Goal: Task Accomplishment & Management: Complete application form

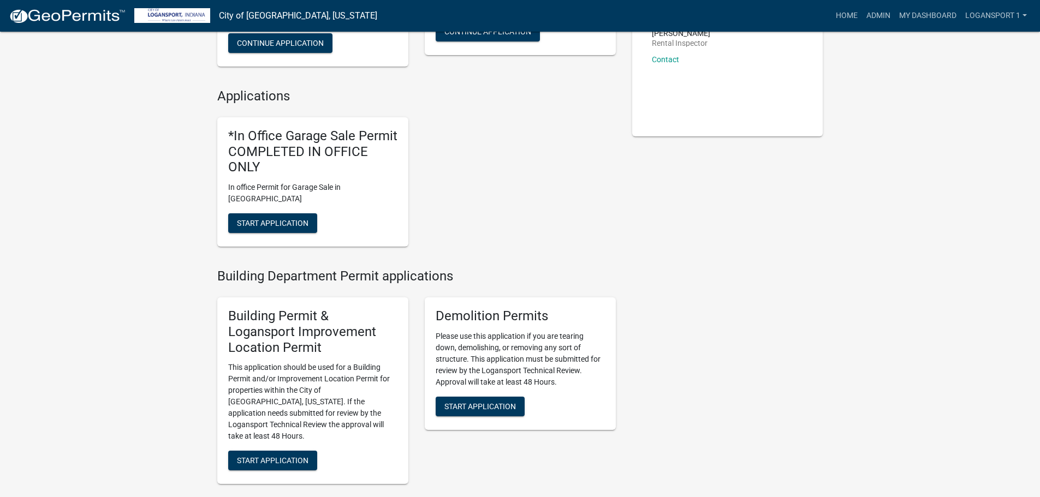
scroll to position [218, 0]
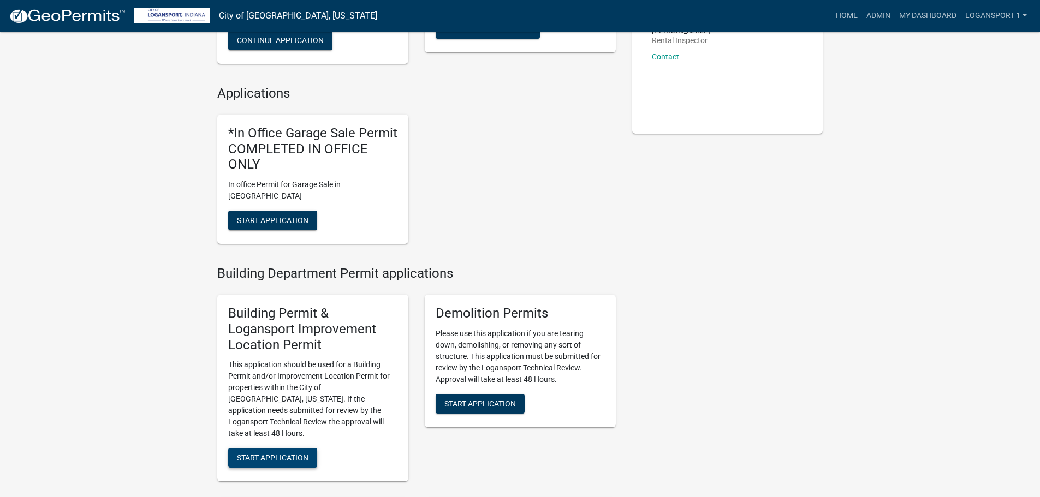
click at [276, 454] on span "Start Application" at bounding box center [272, 458] width 71 height 9
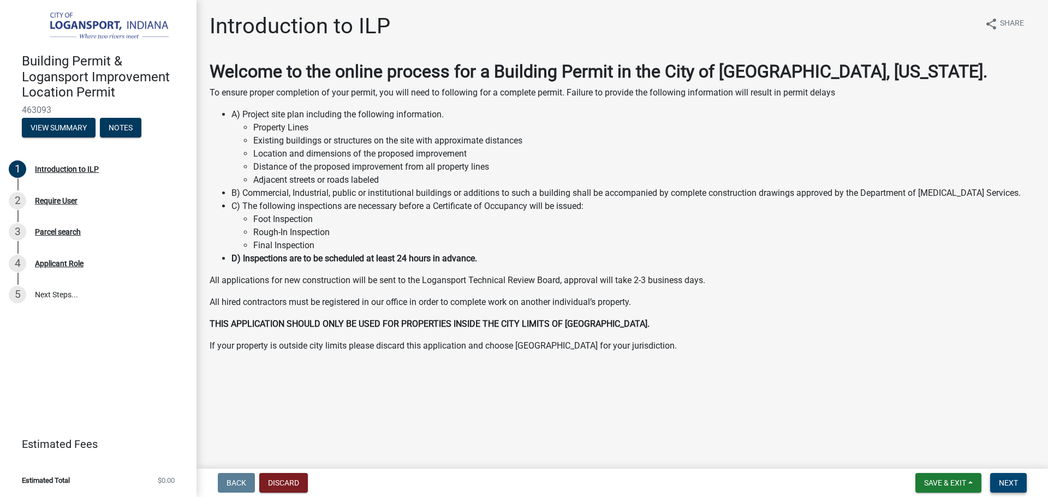
click at [1001, 483] on span "Next" at bounding box center [1008, 483] width 19 height 9
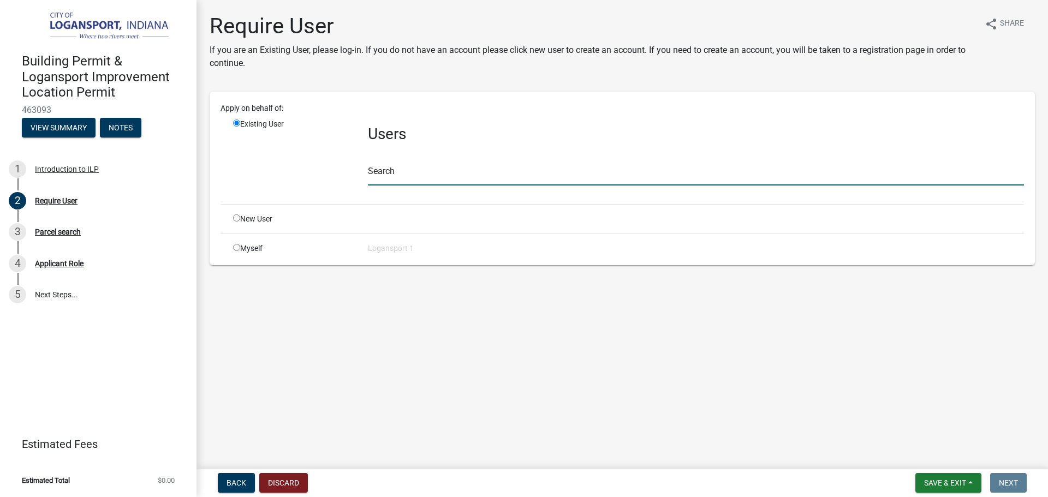
click at [426, 172] on input "text" at bounding box center [696, 174] width 656 height 22
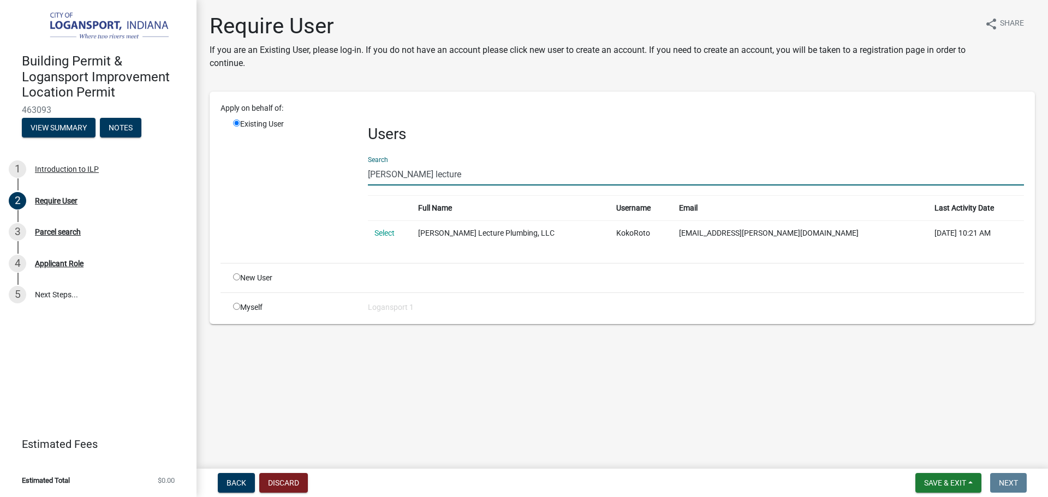
type input "[PERSON_NAME] lecture"
click at [383, 238] on td "Select" at bounding box center [390, 232] width 44 height 25
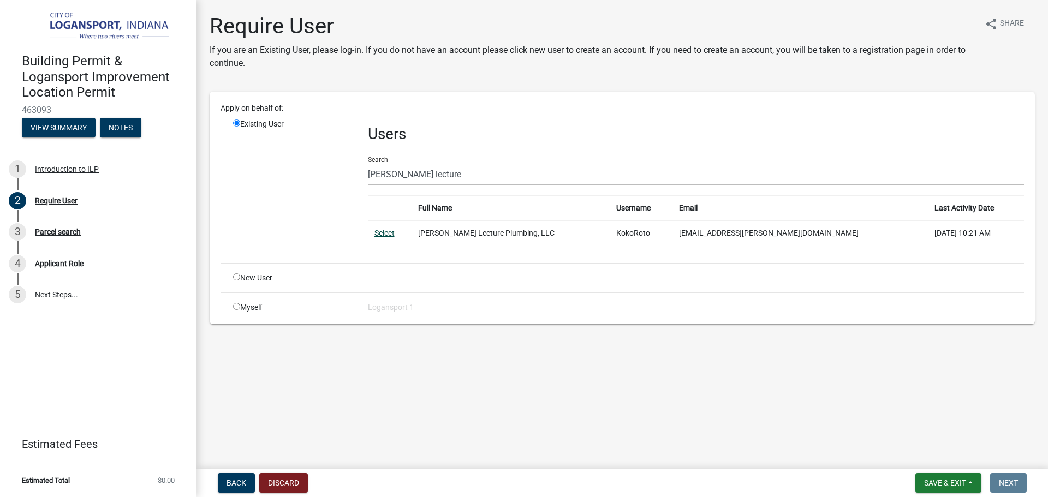
click at [385, 234] on link "Select" at bounding box center [384, 233] width 20 height 9
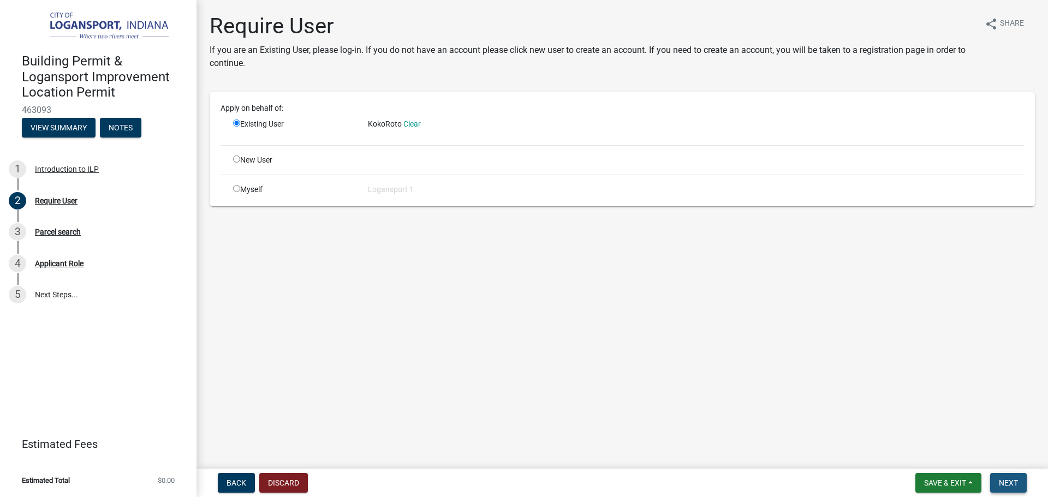
click at [1011, 481] on span "Next" at bounding box center [1008, 483] width 19 height 9
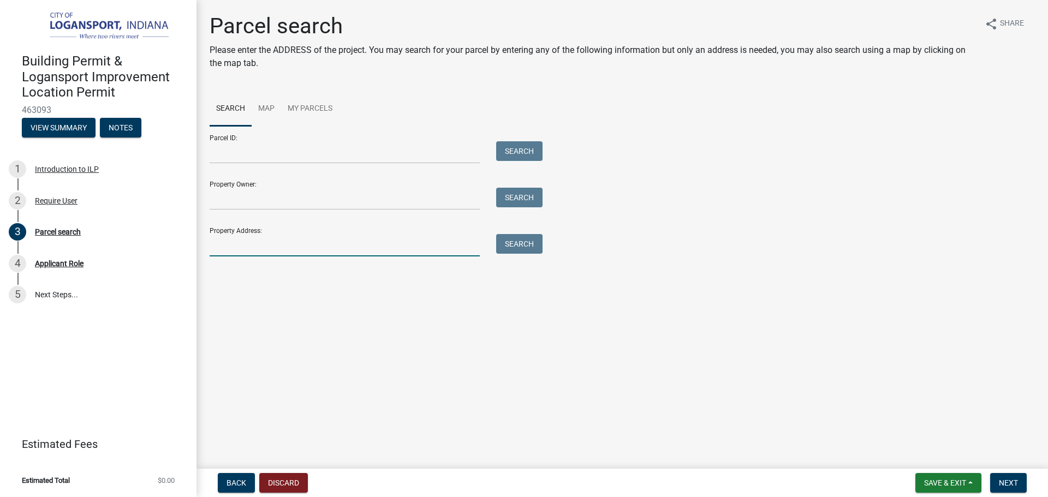
click at [370, 248] on input "Property Address:" at bounding box center [345, 245] width 270 height 22
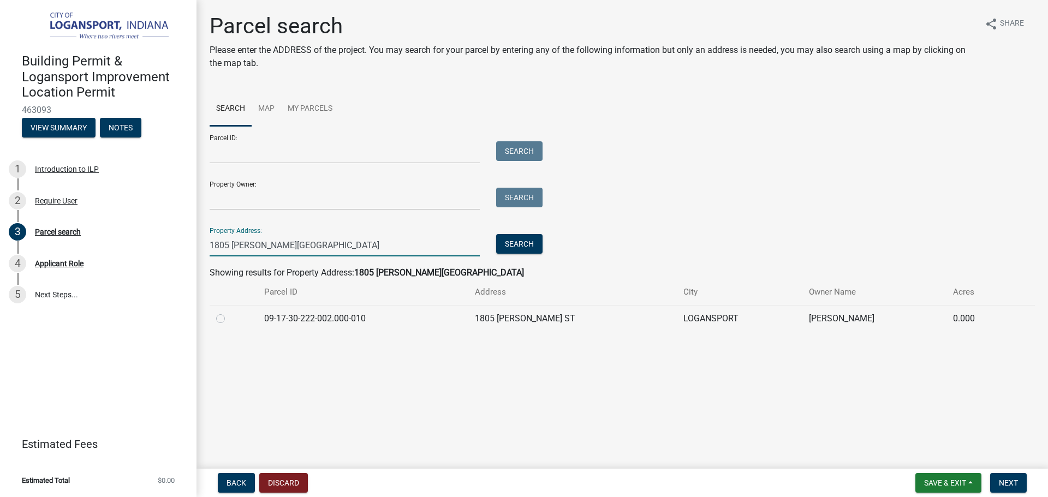
type input "1805 [PERSON_NAME][GEOGRAPHIC_DATA]"
click at [229, 312] on label at bounding box center [229, 312] width 0 height 0
click at [229, 314] on input "radio" at bounding box center [232, 315] width 7 height 7
radio input "true"
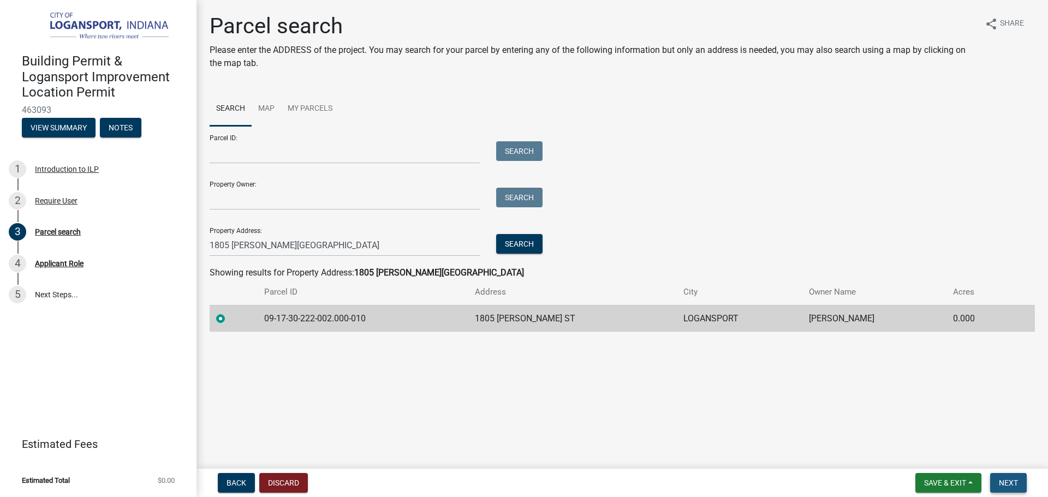
click at [1006, 479] on span "Next" at bounding box center [1008, 483] width 19 height 9
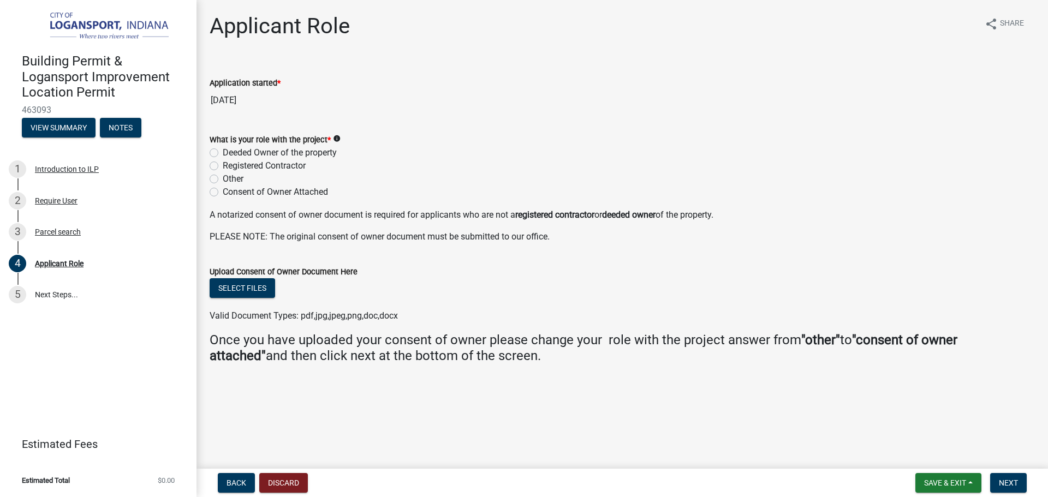
click at [223, 168] on label "Registered Contractor" at bounding box center [264, 165] width 83 height 13
click at [223, 166] on input "Registered Contractor" at bounding box center [226, 162] width 7 height 7
radio input "true"
click at [1004, 482] on span "Next" at bounding box center [1008, 483] width 19 height 9
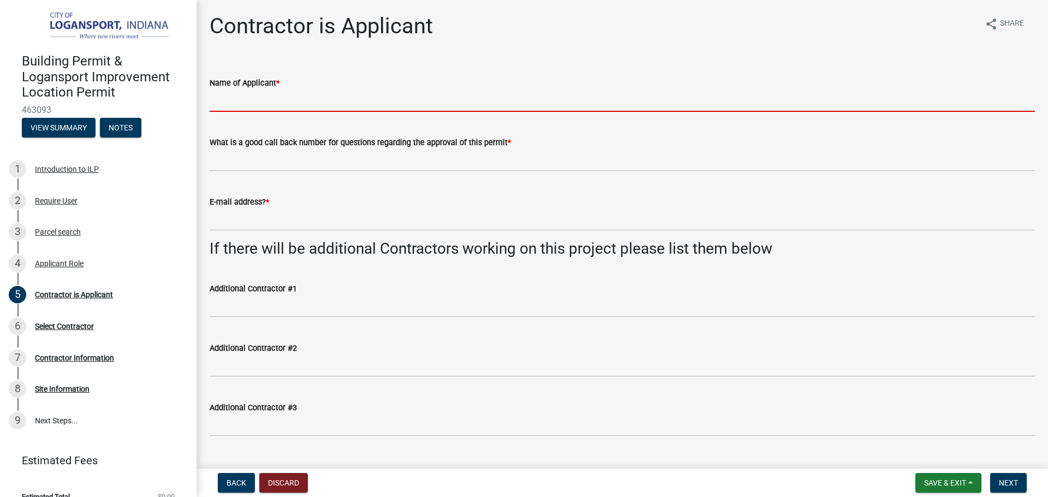
click at [309, 100] on input "Name of Applicant *" at bounding box center [622, 101] width 825 height 22
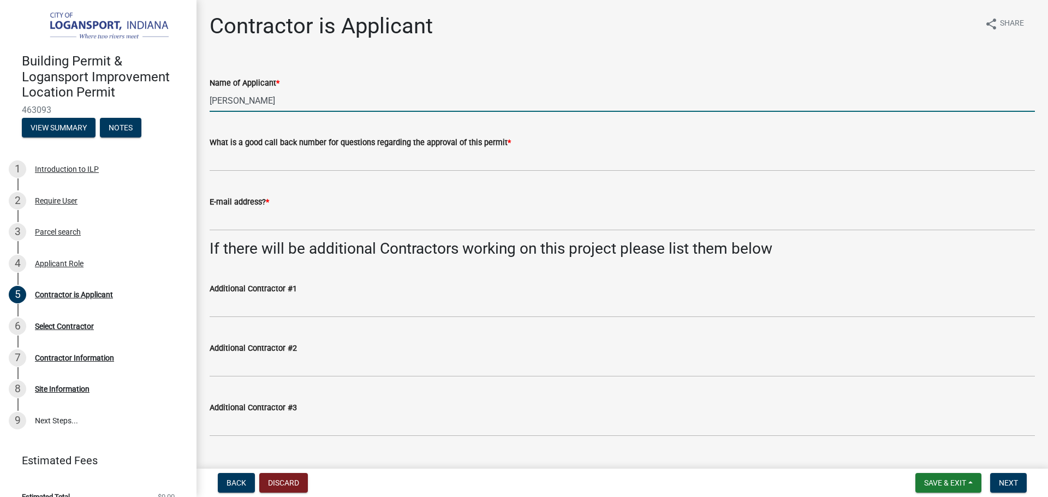
type input "[PERSON_NAME]"
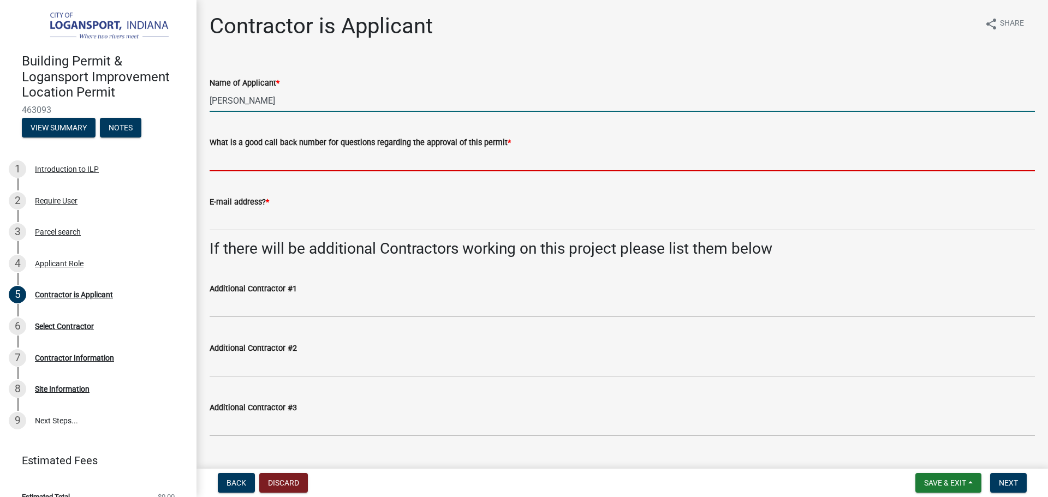
click at [512, 165] on input "What is a good call back number for questions regarding the approval of this pe…" at bounding box center [622, 160] width 825 height 22
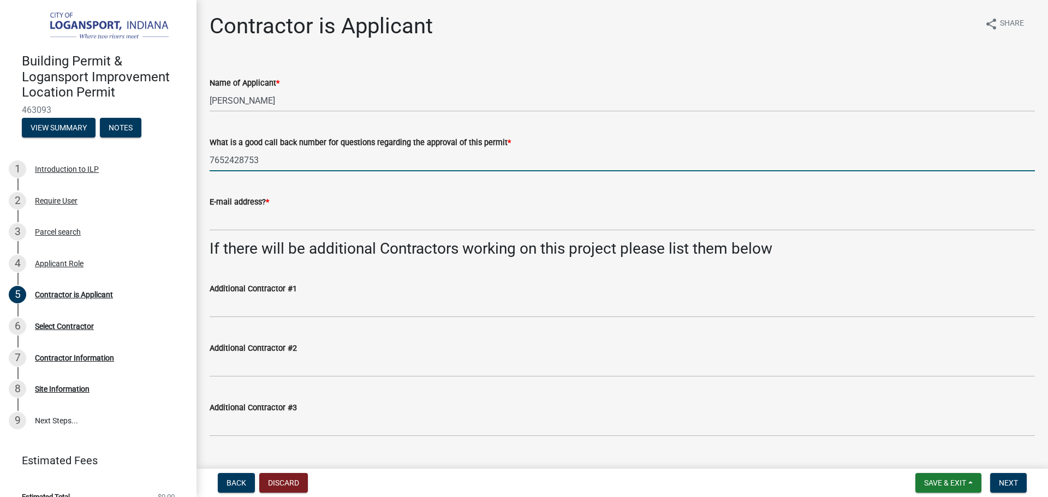
type input "7652428753"
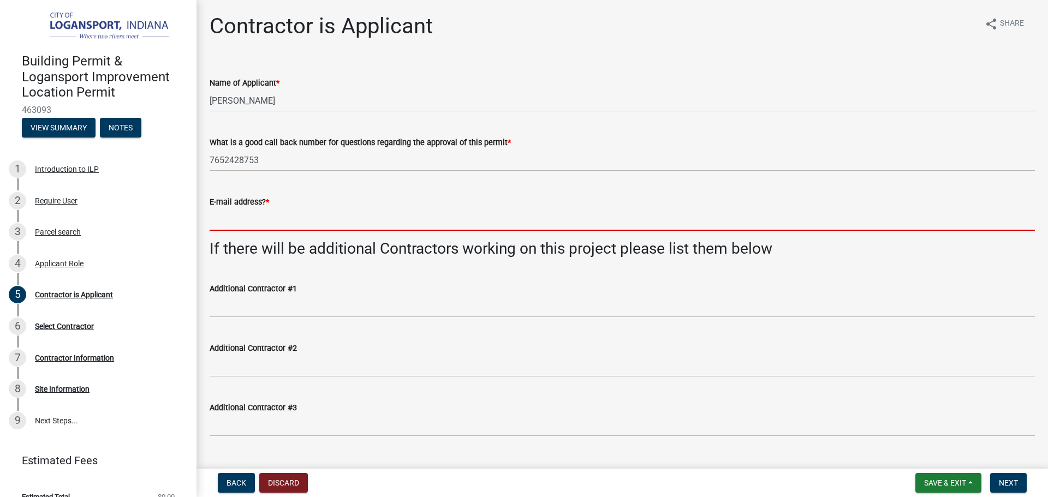
click at [490, 222] on input "E-mail address? *" at bounding box center [622, 219] width 825 height 22
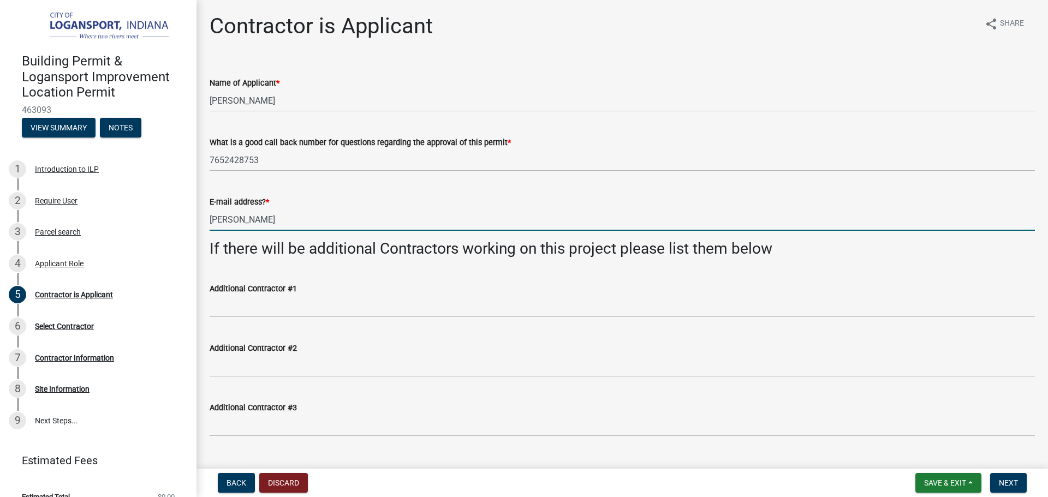
type input "[PERSON_NAME][EMAIL_ADDRESS][PERSON_NAME][DOMAIN_NAME]"
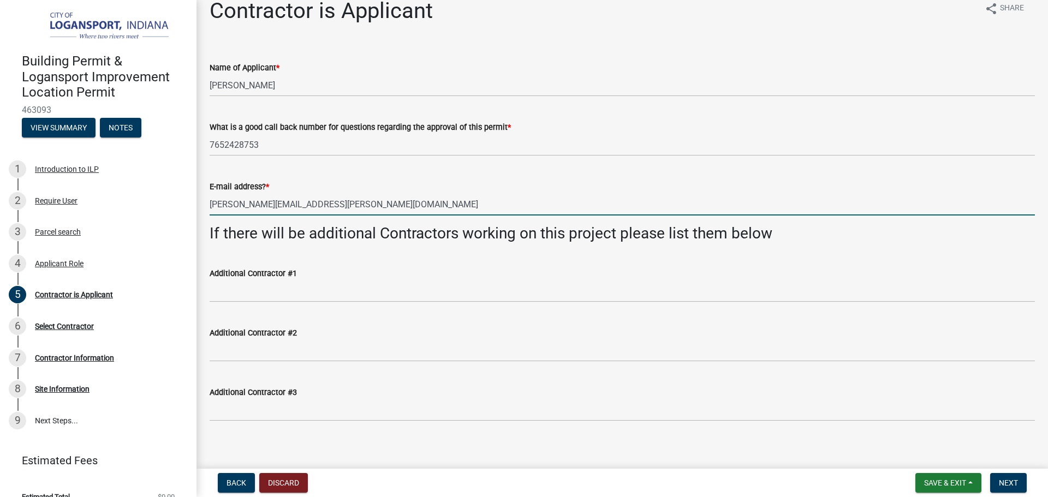
scroll to position [23, 0]
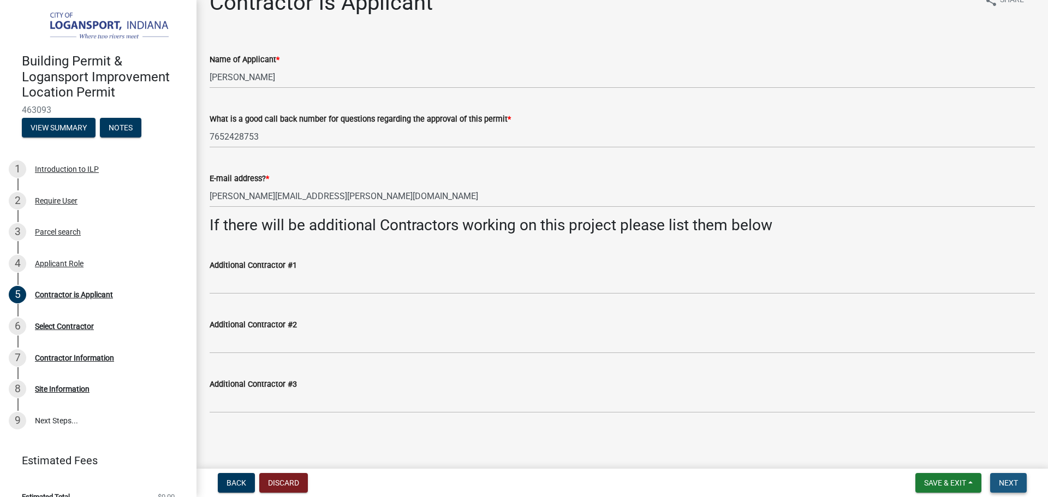
click at [1004, 484] on span "Next" at bounding box center [1008, 483] width 19 height 9
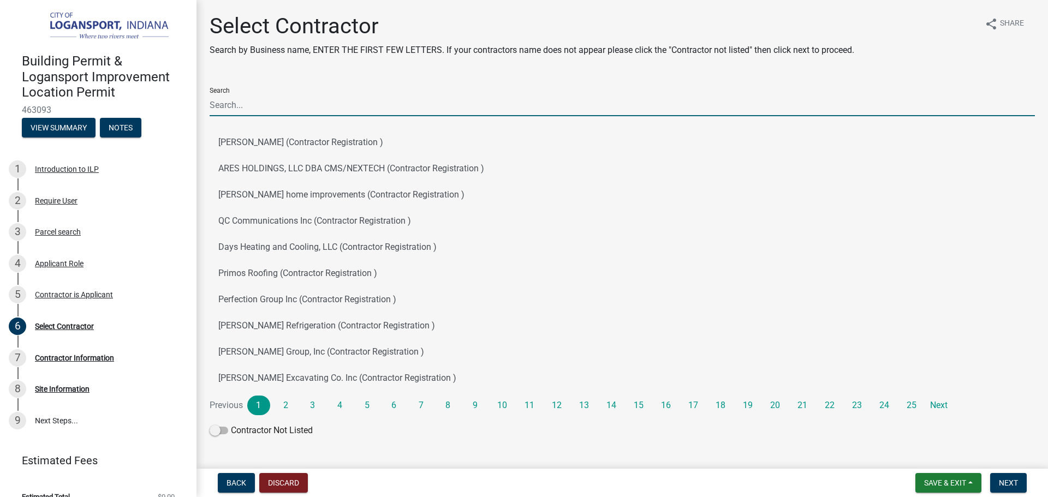
click at [263, 109] on input "Search" at bounding box center [622, 105] width 825 height 22
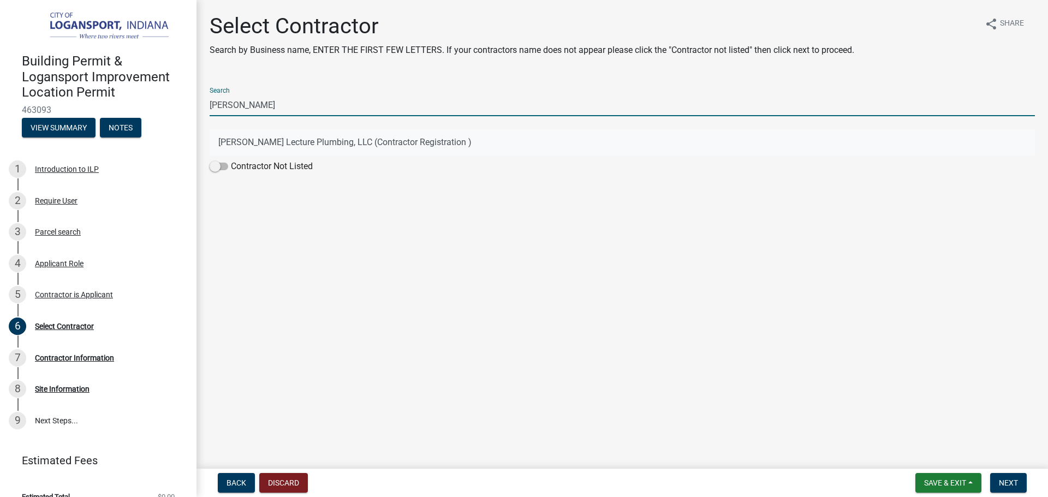
type input "[PERSON_NAME]"
click at [228, 142] on button "[PERSON_NAME] Lecture Plumbing, LLC (Contractor Registration )" at bounding box center [622, 142] width 825 height 26
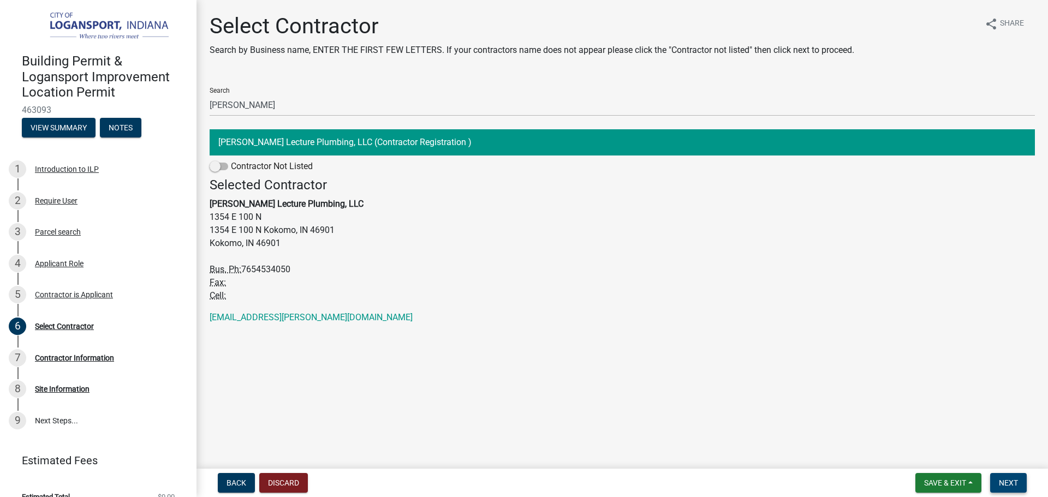
click at [1024, 481] on button "Next" at bounding box center [1008, 483] width 37 height 20
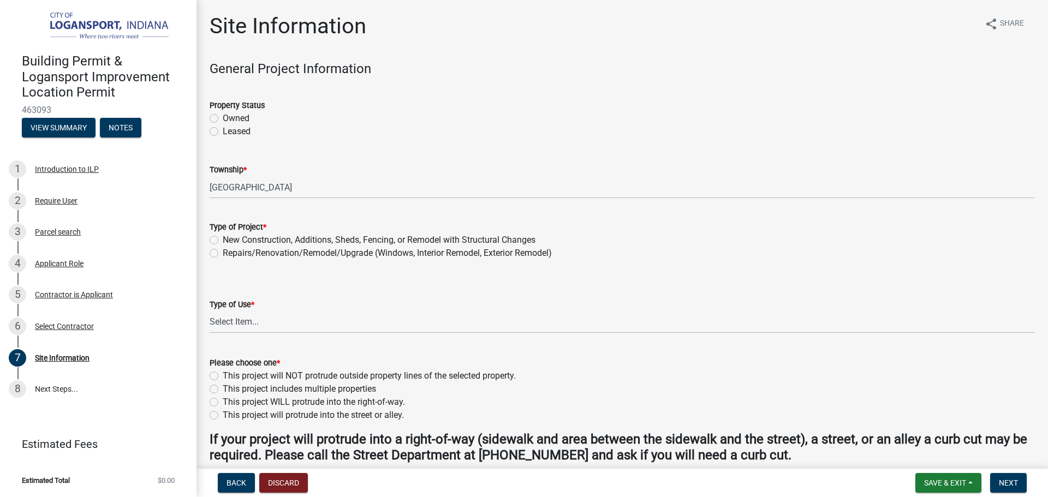
click at [223, 116] on label "Owned" at bounding box center [236, 118] width 27 height 13
click at [223, 116] on input "Owned" at bounding box center [226, 115] width 7 height 7
radio input "true"
click at [223, 252] on label "Repairs/Renovation/Remodel/Upgrade (Windows, Interior Remodel, Exterior Remodel)" at bounding box center [387, 253] width 329 height 13
click at [223, 252] on input "Repairs/Renovation/Remodel/Upgrade (Windows, Interior Remodel, Exterior Remodel)" at bounding box center [226, 250] width 7 height 7
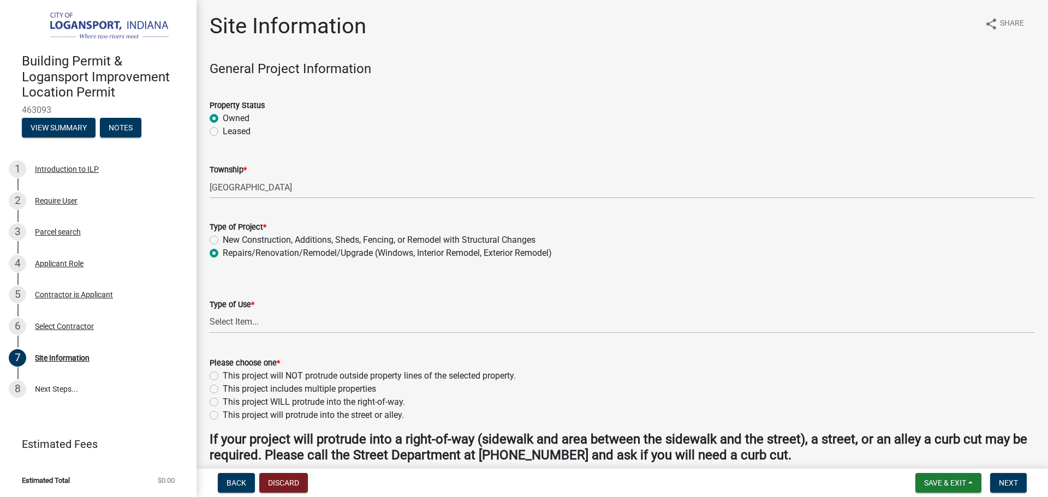
radio input "true"
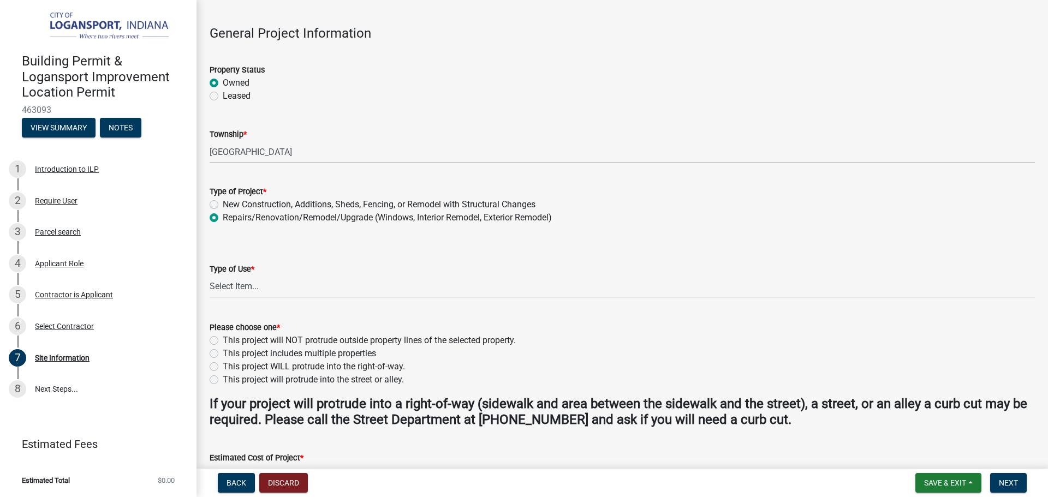
scroll to position [55, 0]
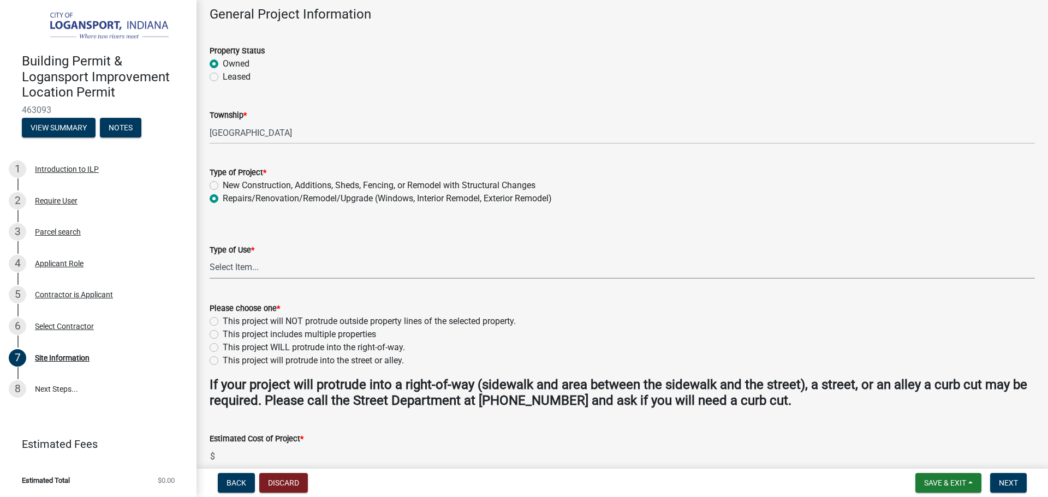
click at [301, 267] on select "Select Item... Residential Commercial/Industrial Agricultural Public/Semi Public" at bounding box center [622, 267] width 825 height 22
click at [210, 256] on select "Select Item... Residential Commercial/Industrial Agricultural Public/Semi Public" at bounding box center [622, 267] width 825 height 22
select select "62802869-e470-474a-8a4c-8dbe1ccdd5ac"
click at [223, 317] on label "This project will NOT protrude outside property lines of the selected property." at bounding box center [369, 321] width 293 height 13
click at [223, 317] on input "This project will NOT protrude outside property lines of the selected property." at bounding box center [226, 318] width 7 height 7
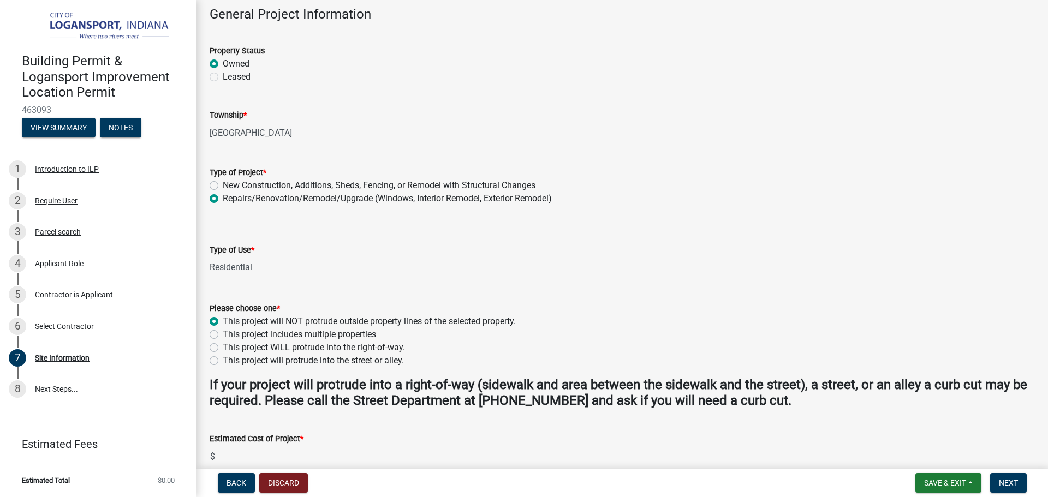
radio input "true"
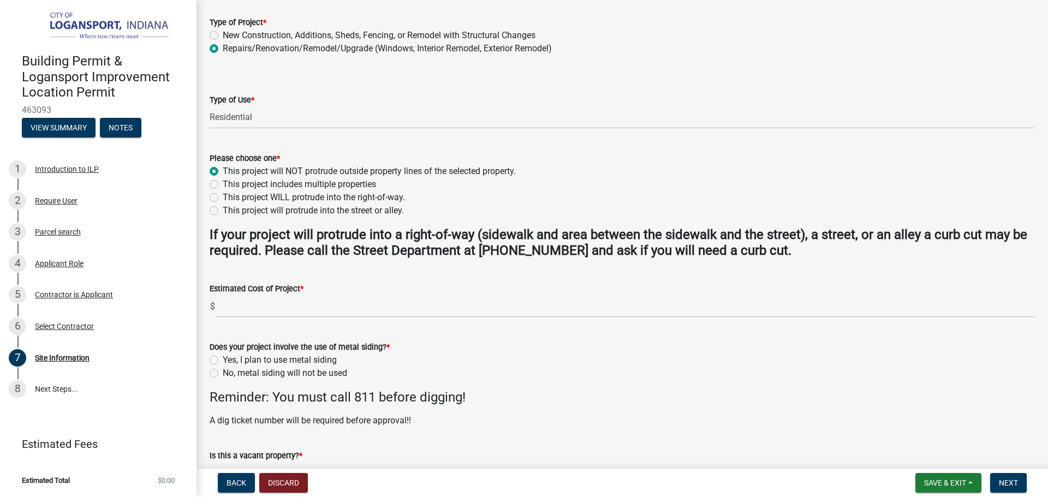
scroll to position [218, 0]
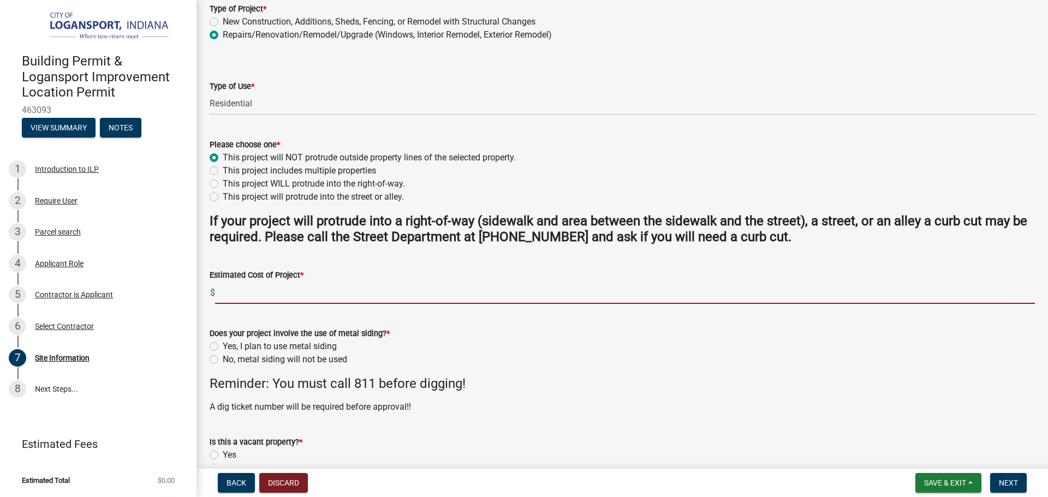
click at [298, 288] on input "text" at bounding box center [625, 293] width 820 height 22
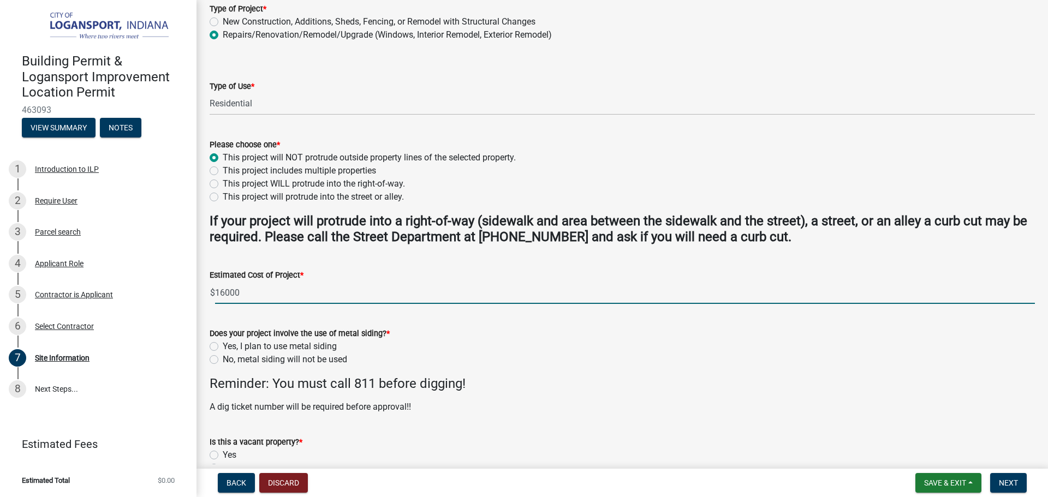
type input "16000"
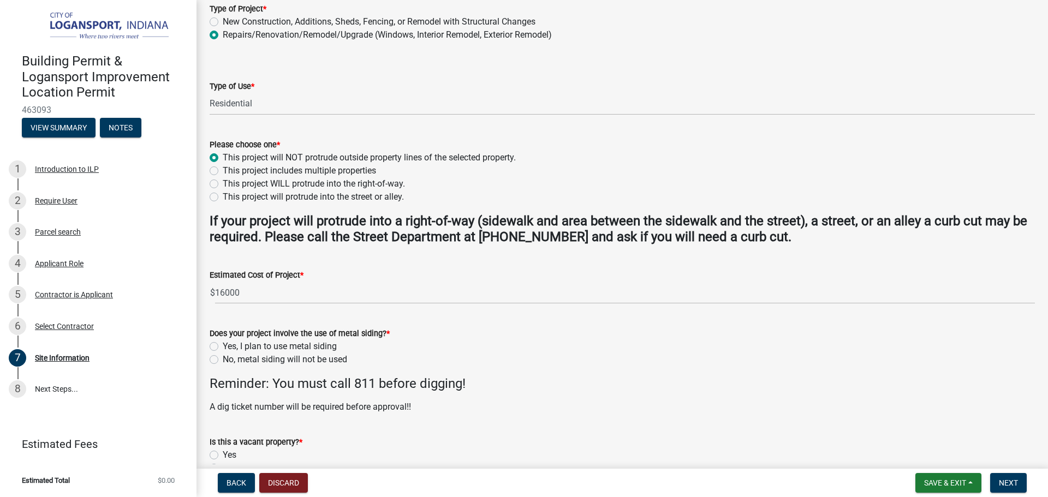
click at [294, 356] on label "No, metal siding will not be used" at bounding box center [285, 359] width 124 height 13
click at [230, 356] on input "No, metal siding will not be used" at bounding box center [226, 356] width 7 height 7
radio input "true"
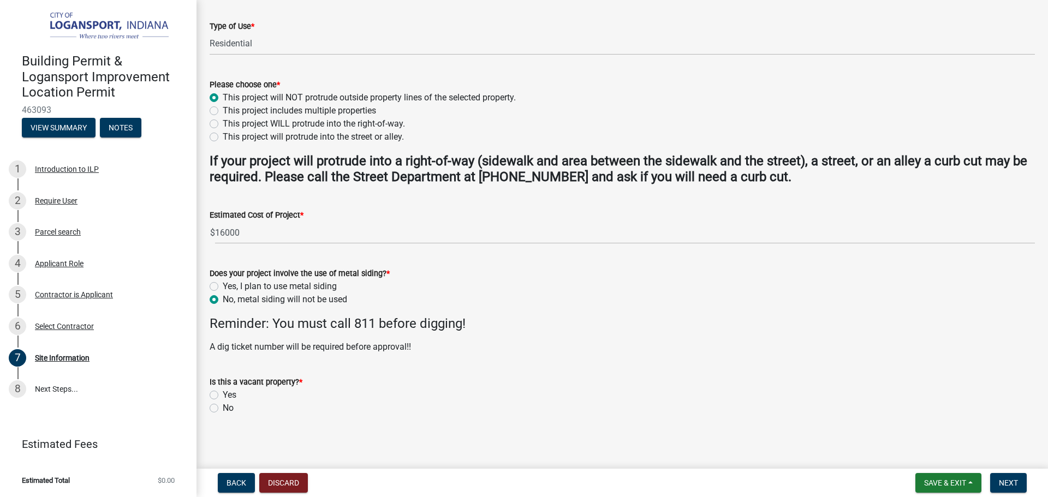
scroll to position [281, 0]
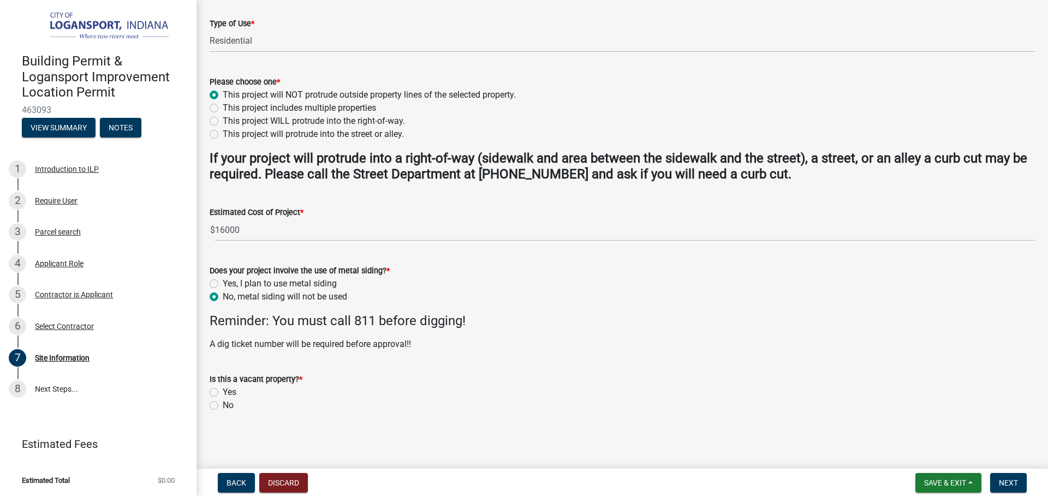
click at [223, 408] on label "No" at bounding box center [228, 405] width 11 height 13
click at [223, 406] on input "No" at bounding box center [226, 402] width 7 height 7
radio input "true"
click at [1006, 491] on button "Next" at bounding box center [1008, 483] width 37 height 20
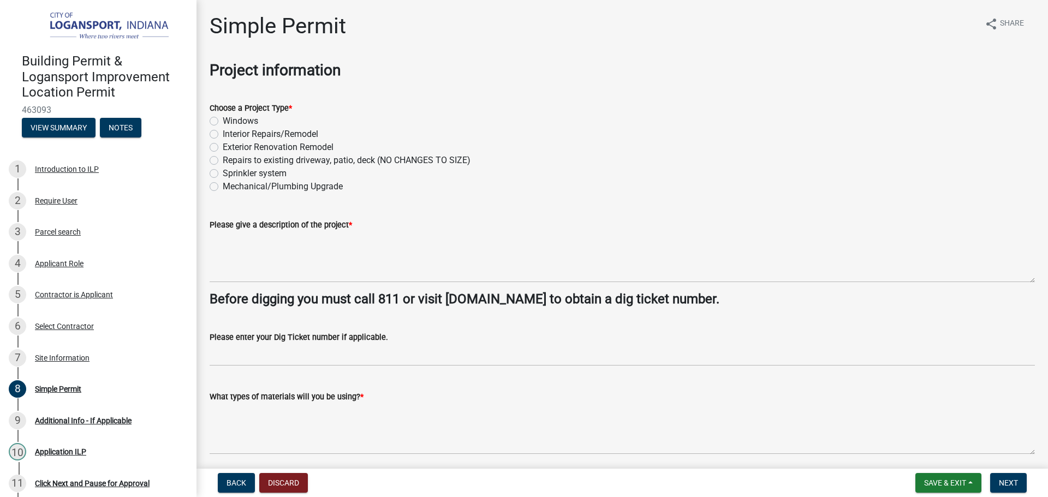
click at [243, 188] on label "Mechanical/Plumbing Upgrade" at bounding box center [283, 186] width 120 height 13
click at [230, 187] on input "Mechanical/Plumbing Upgrade" at bounding box center [226, 183] width 7 height 7
radio input "true"
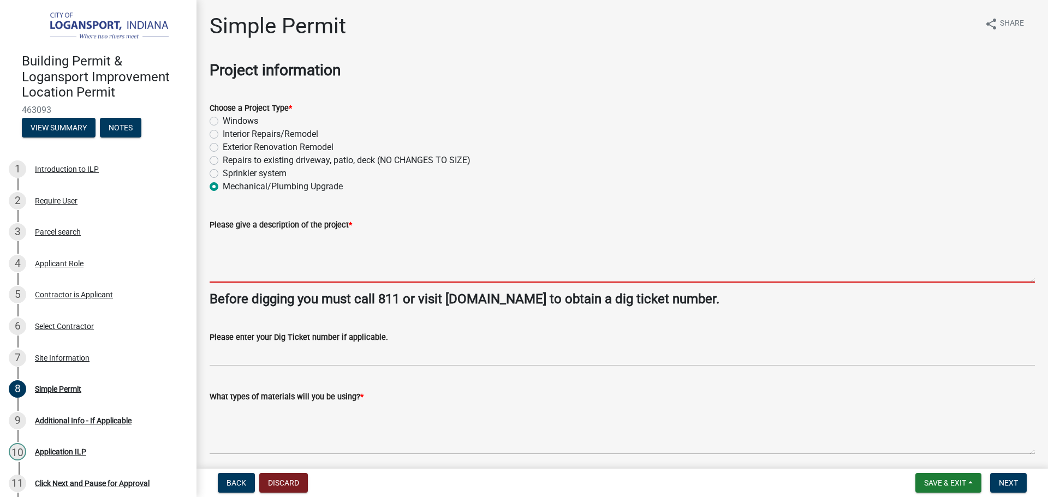
click at [323, 269] on textarea "Please give a description of the project *" at bounding box center [622, 256] width 825 height 51
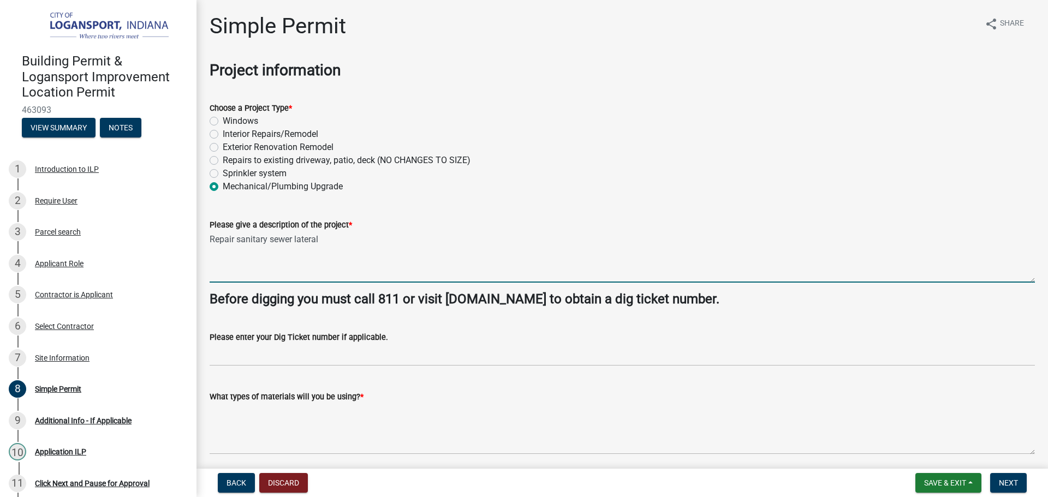
type textarea "Repair sanitary sewer lateral"
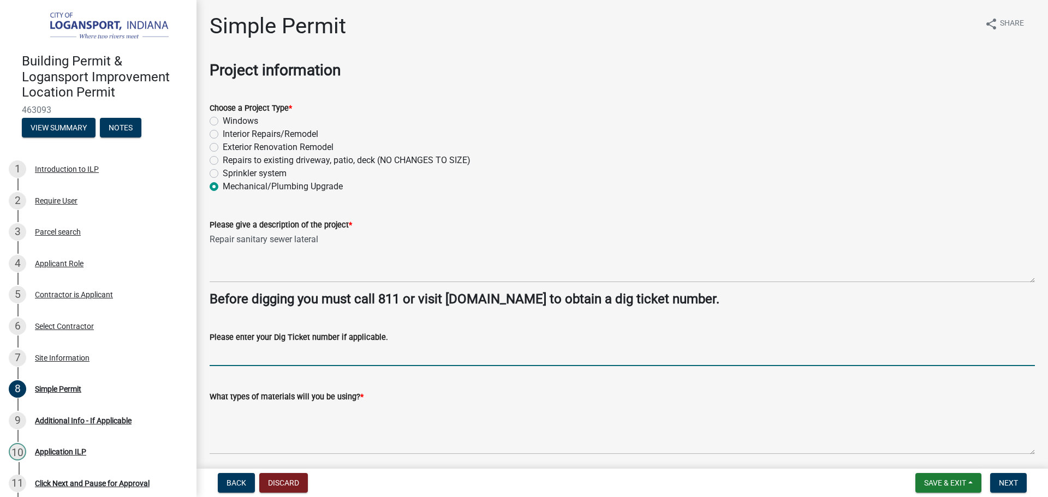
click at [336, 345] on input "Please enter your Dig Ticket number if applicable." at bounding box center [622, 355] width 825 height 22
type input "25081300473"
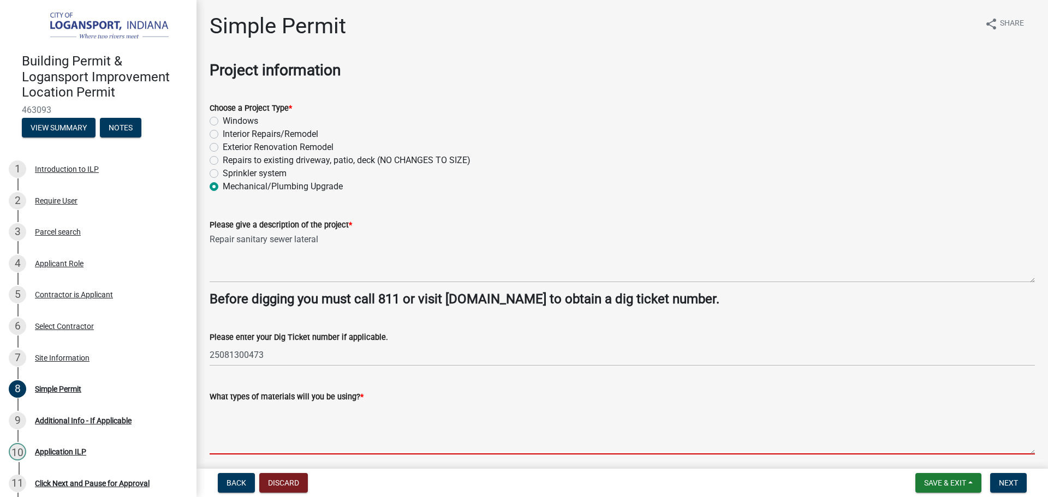
click at [324, 420] on textarea "What types of materials will you be using? *" at bounding box center [622, 428] width 825 height 51
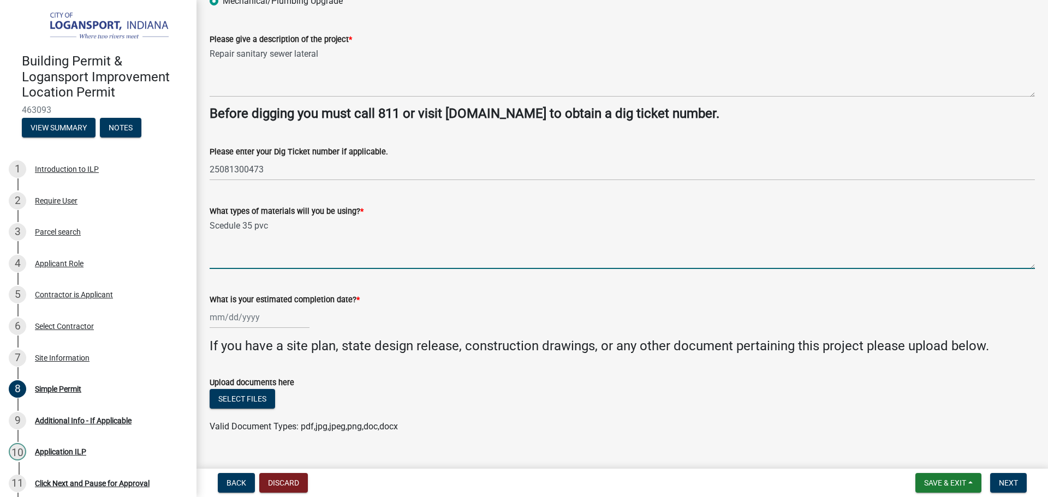
scroll to position [207, 0]
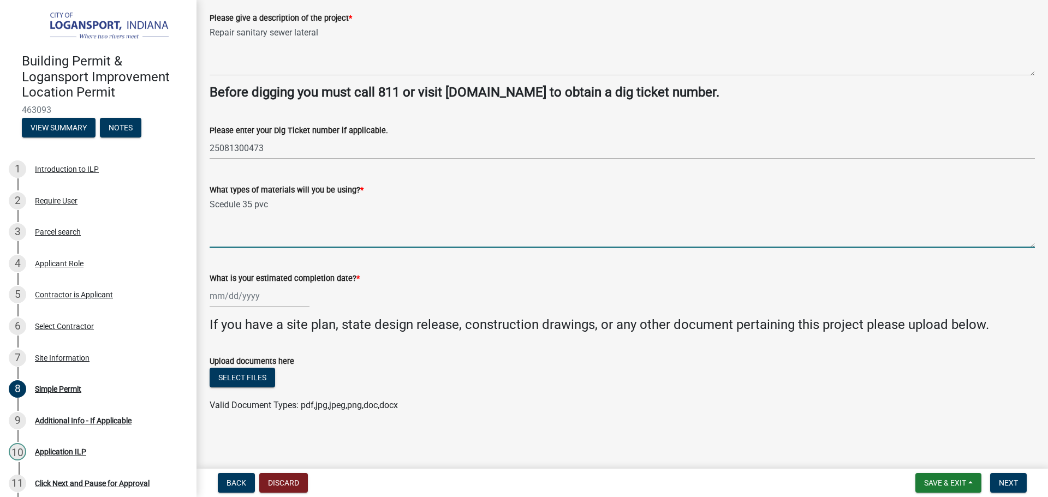
type textarea "Scedule 35 pvc"
click at [281, 285] on div at bounding box center [260, 296] width 100 height 22
select select "8"
select select "2025"
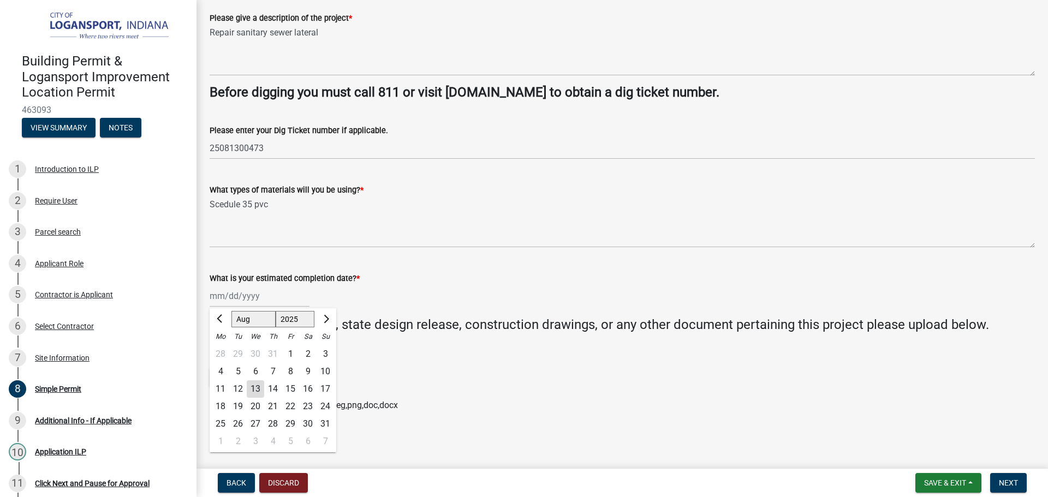
click at [294, 390] on div "15" at bounding box center [290, 388] width 17 height 17
type input "[DATE]"
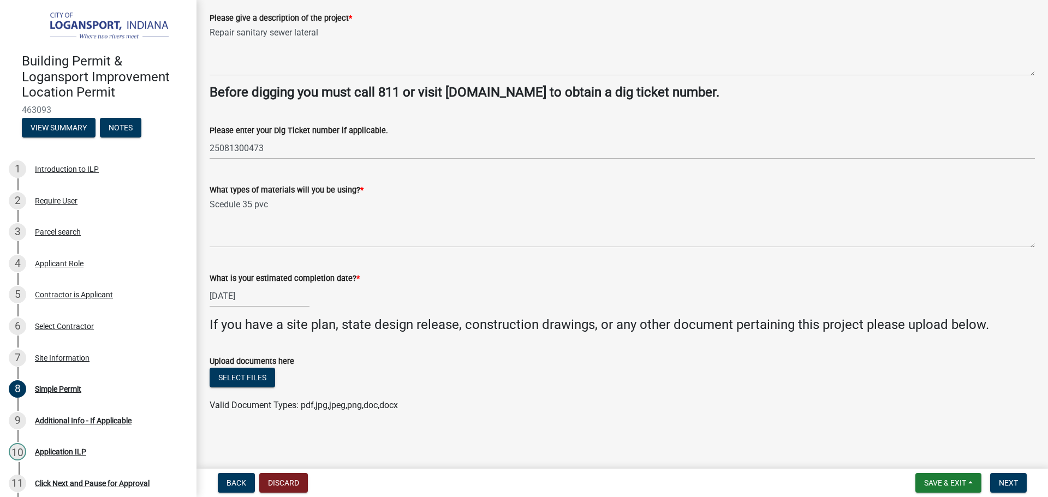
click at [845, 384] on div "Select files" at bounding box center [622, 379] width 825 height 22
click at [1018, 489] on button "Next" at bounding box center [1008, 483] width 37 height 20
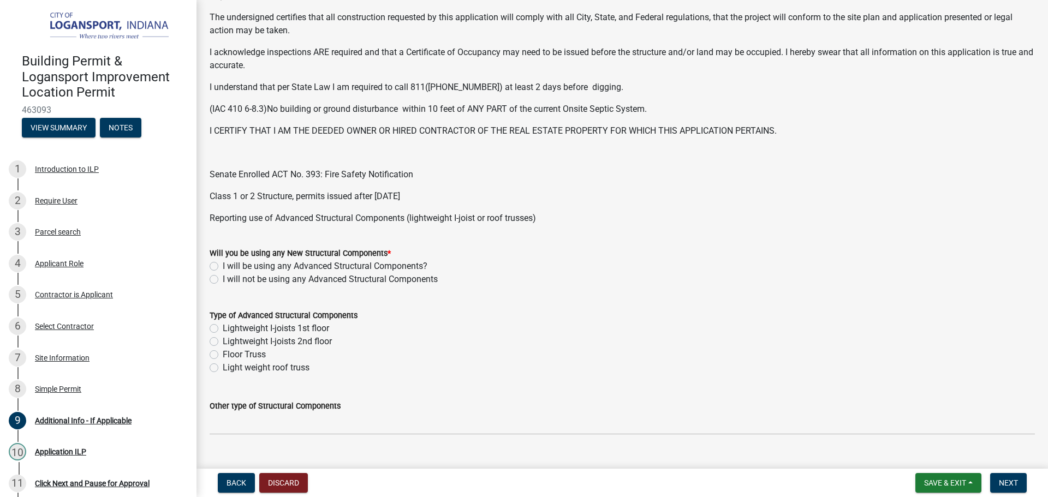
scroll to position [273, 0]
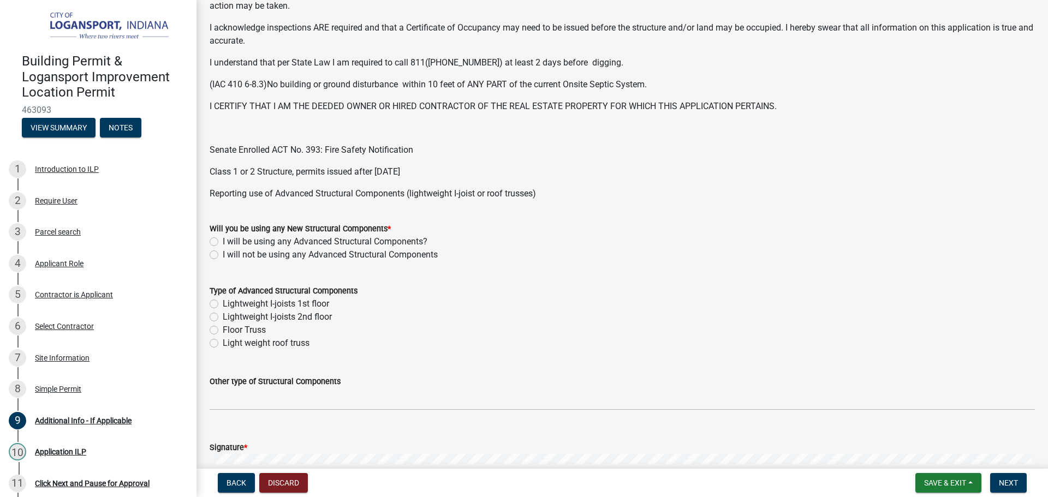
click at [220, 253] on div "I will not be using any Advanced Structural Components" at bounding box center [622, 254] width 825 height 13
click at [223, 250] on label "I will not be using any Advanced Structural Components" at bounding box center [330, 254] width 215 height 13
click at [223, 250] on input "I will not be using any Advanced Structural Components" at bounding box center [226, 251] width 7 height 7
radio input "true"
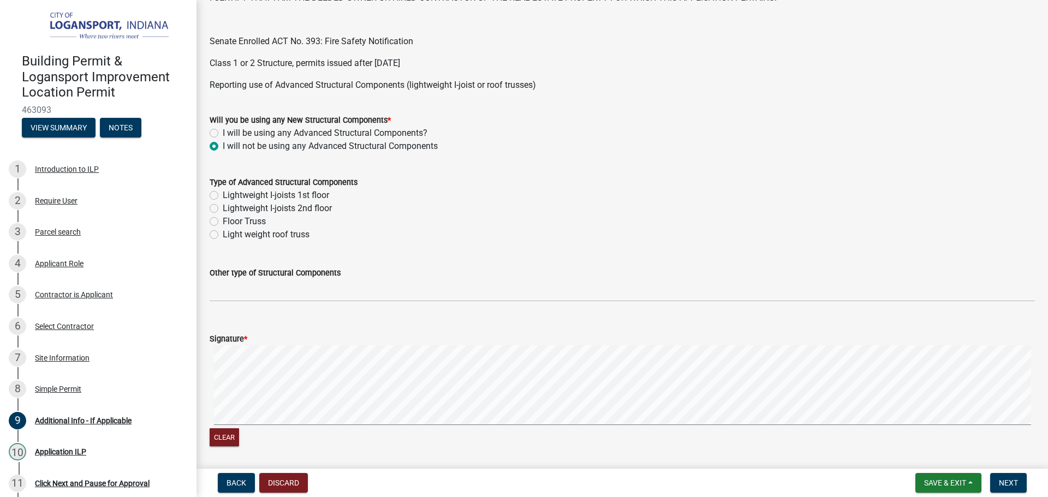
scroll to position [382, 0]
click at [1012, 486] on span "Next" at bounding box center [1008, 483] width 19 height 9
click at [1012, 484] on span "Next" at bounding box center [1008, 483] width 19 height 9
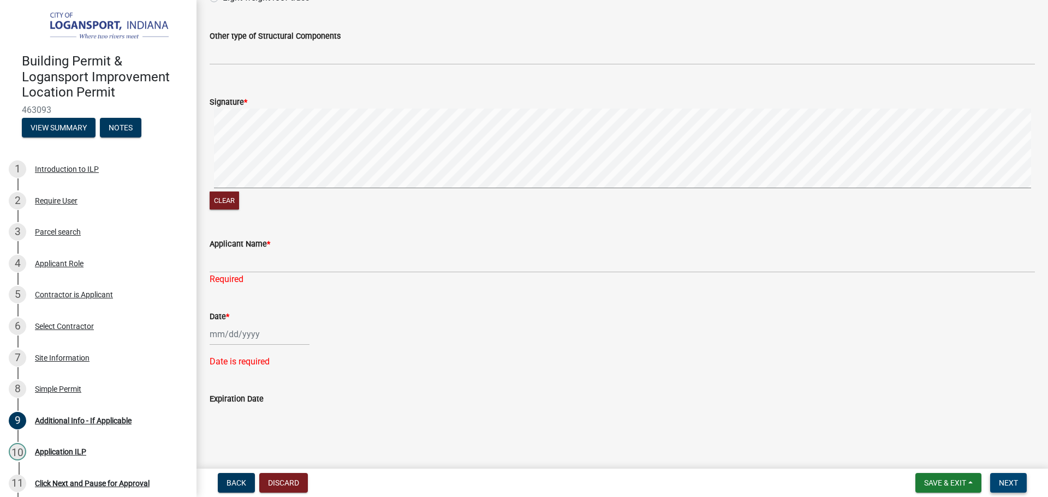
scroll to position [634, 0]
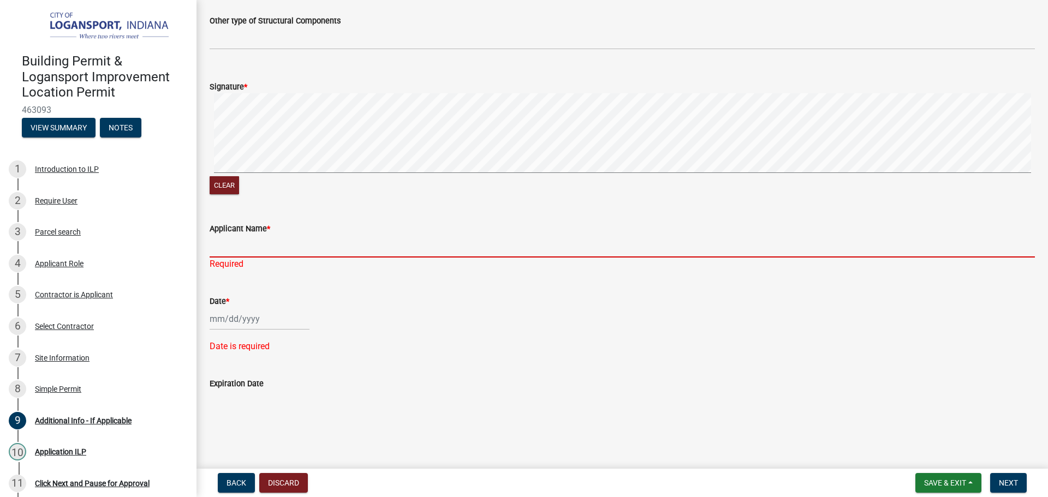
click at [252, 252] on input "Applicant Name *" at bounding box center [622, 246] width 825 height 22
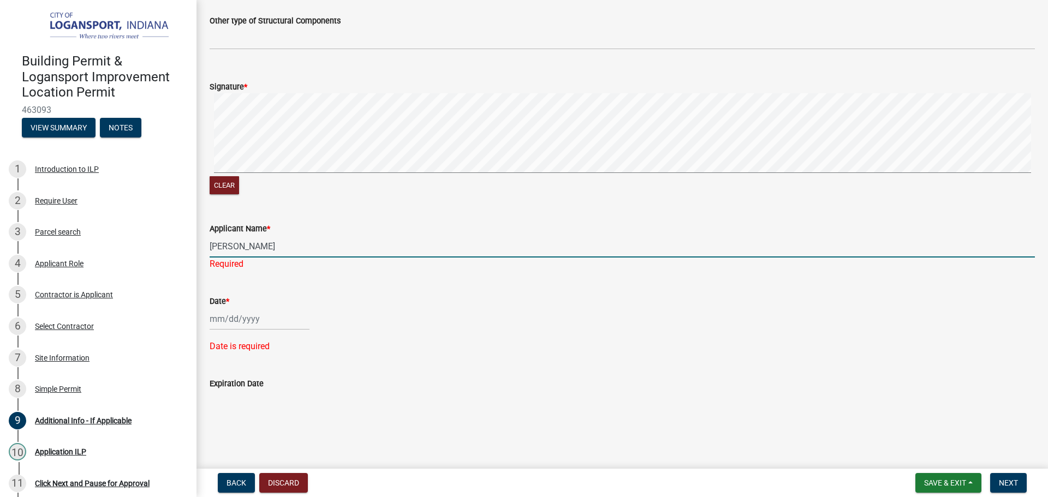
type input "[PERSON_NAME]"
select select "8"
select select "2025"
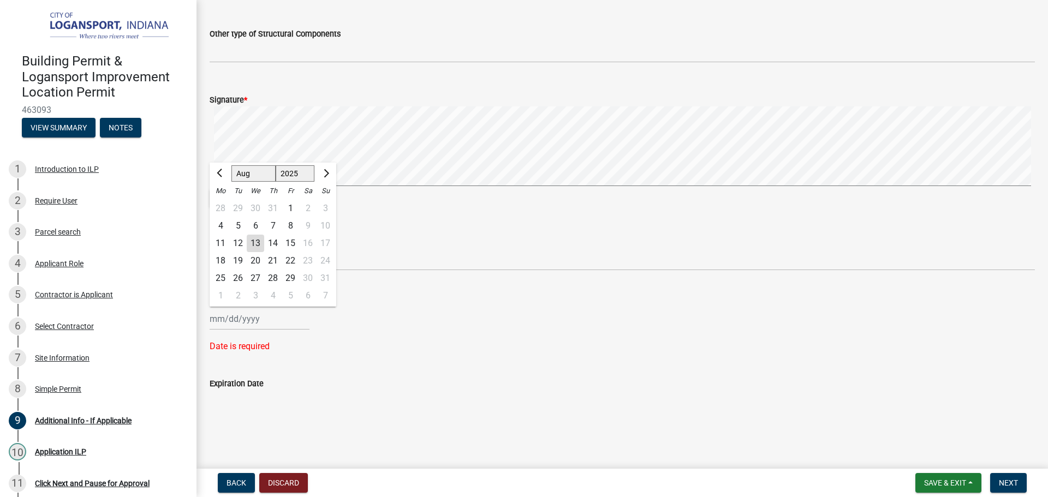
click at [254, 318] on div "[PERSON_NAME] Feb Mar Apr [PERSON_NAME][DATE] Oct Nov [DATE] 1526 1527 1528 152…" at bounding box center [260, 319] width 100 height 22
click at [256, 246] on div "13" at bounding box center [255, 243] width 17 height 17
type input "[DATE]"
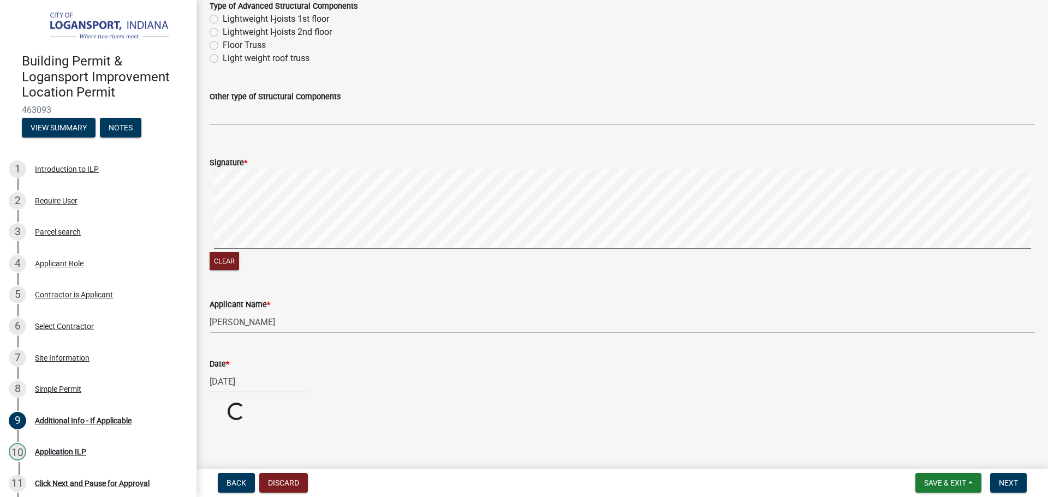
scroll to position [599, 0]
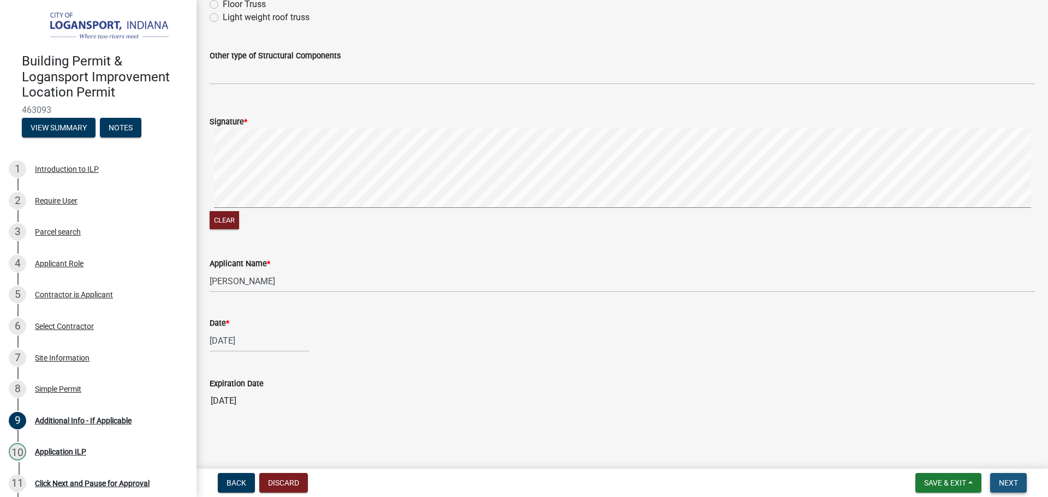
click at [1021, 487] on button "Next" at bounding box center [1008, 483] width 37 height 20
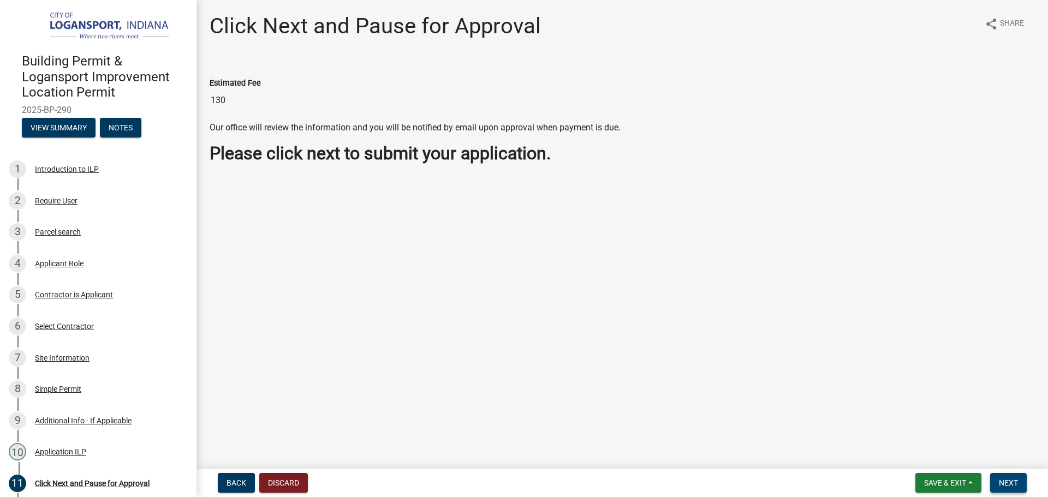
click at [1011, 480] on span "Next" at bounding box center [1008, 483] width 19 height 9
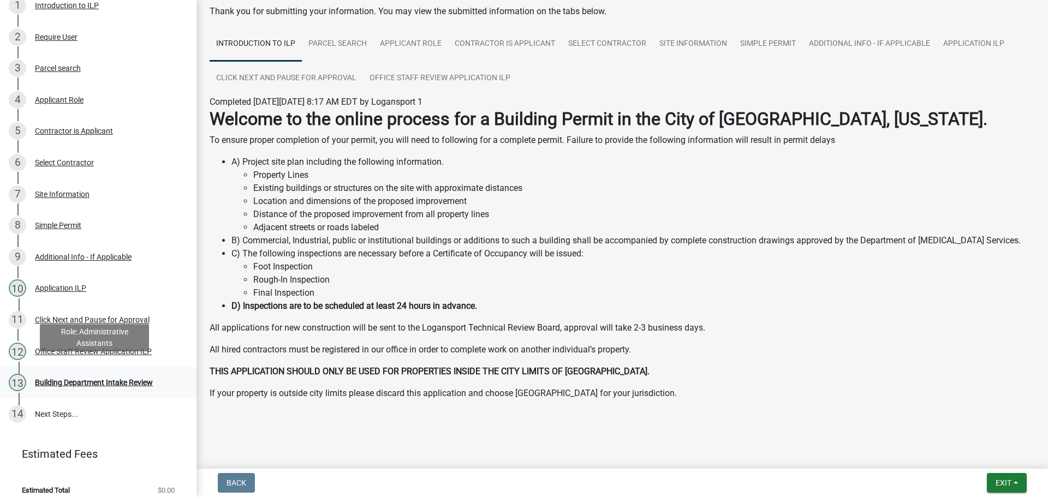
scroll to position [172, 0]
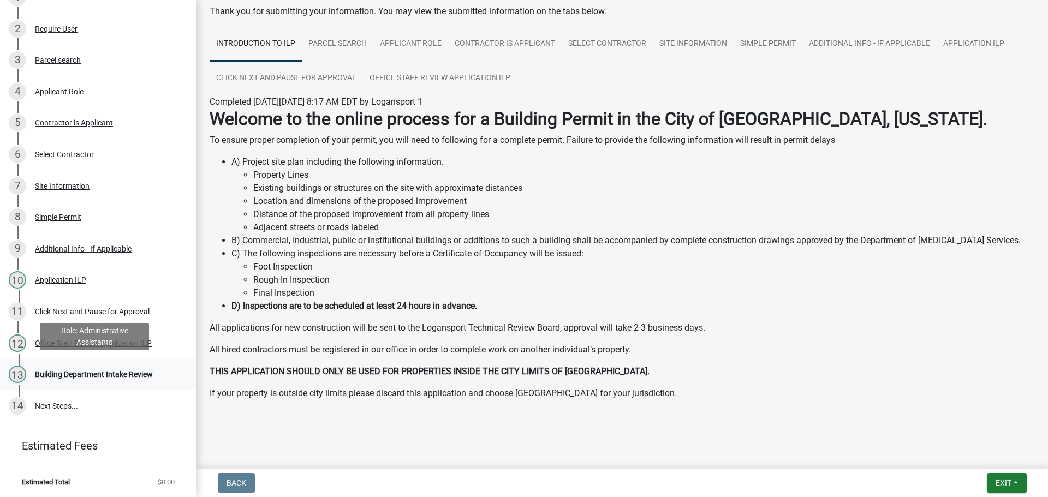
click at [88, 371] on div "Building Department Intake Review" at bounding box center [94, 375] width 118 height 8
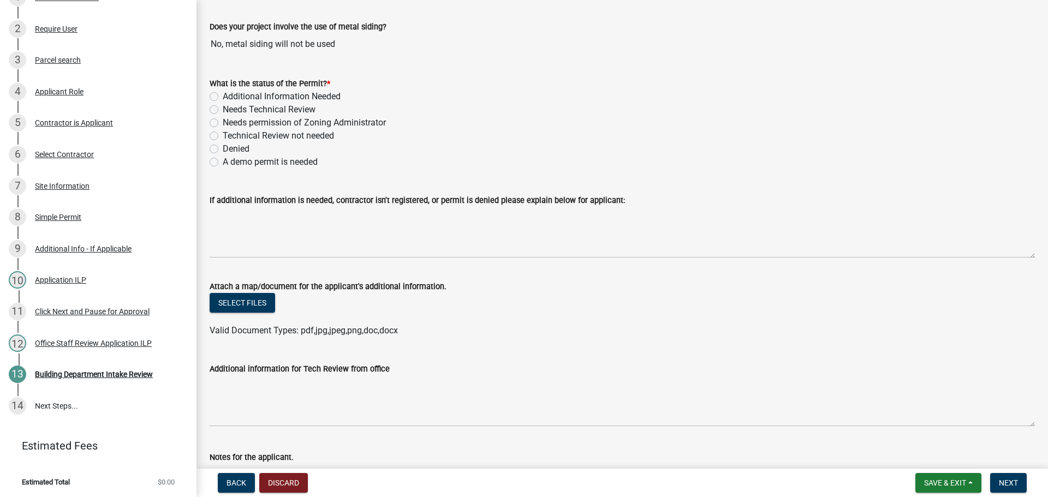
scroll to position [55, 0]
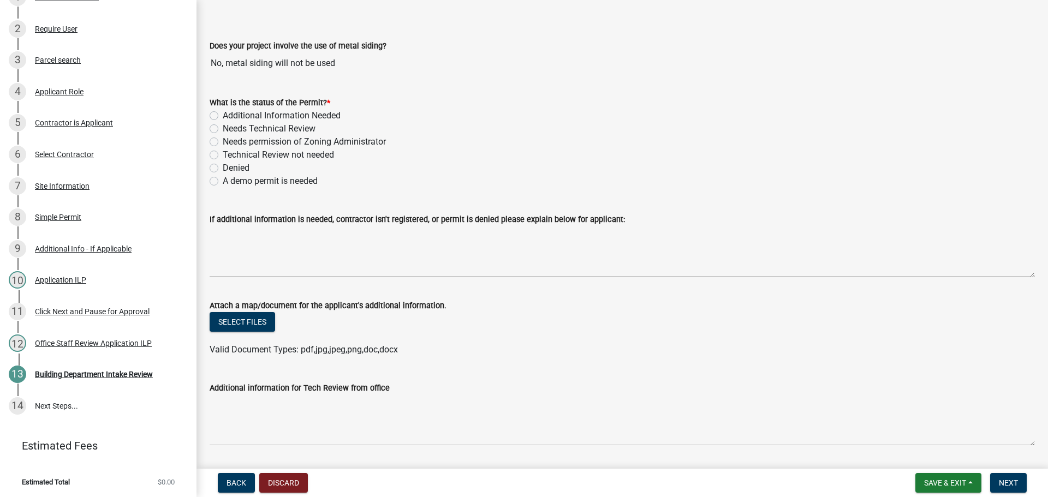
click at [223, 153] on label "Technical Review not needed" at bounding box center [278, 154] width 111 height 13
click at [223, 153] on input "Technical Review not needed" at bounding box center [226, 151] width 7 height 7
radio input "true"
click at [86, 335] on div "12 Office Staff Review Application ILP" at bounding box center [94, 343] width 170 height 17
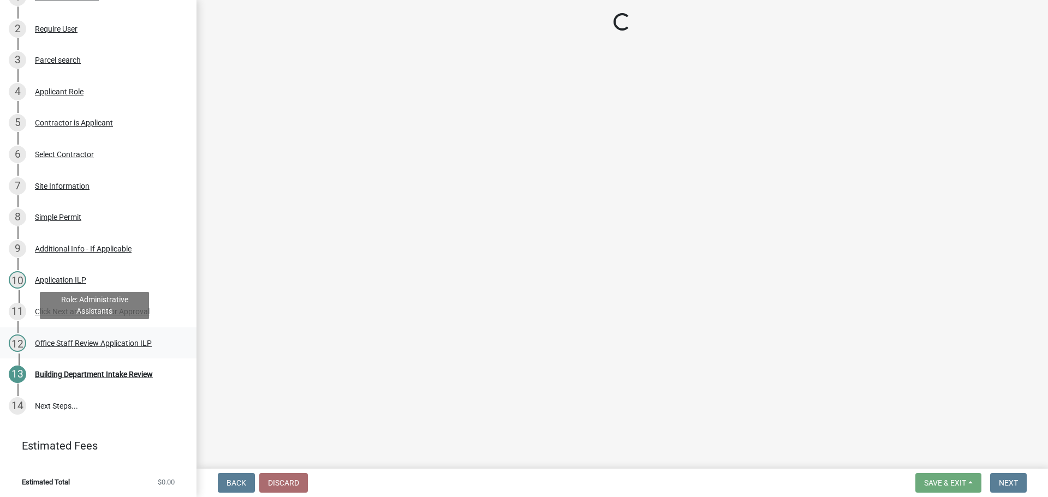
scroll to position [0, 0]
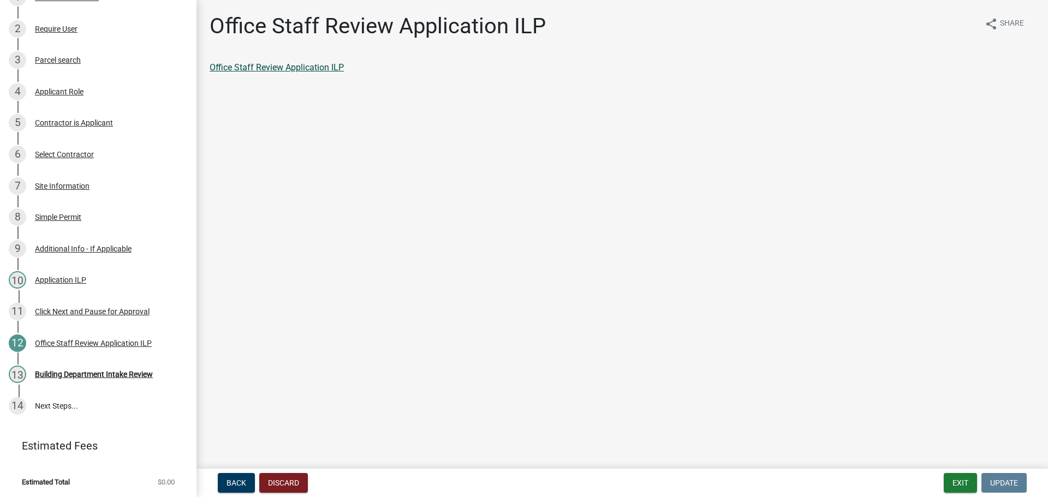
click at [301, 68] on link "Office Staff Review Application ILP" at bounding box center [277, 67] width 134 height 10
click at [122, 371] on div "Building Department Intake Review" at bounding box center [94, 375] width 118 height 8
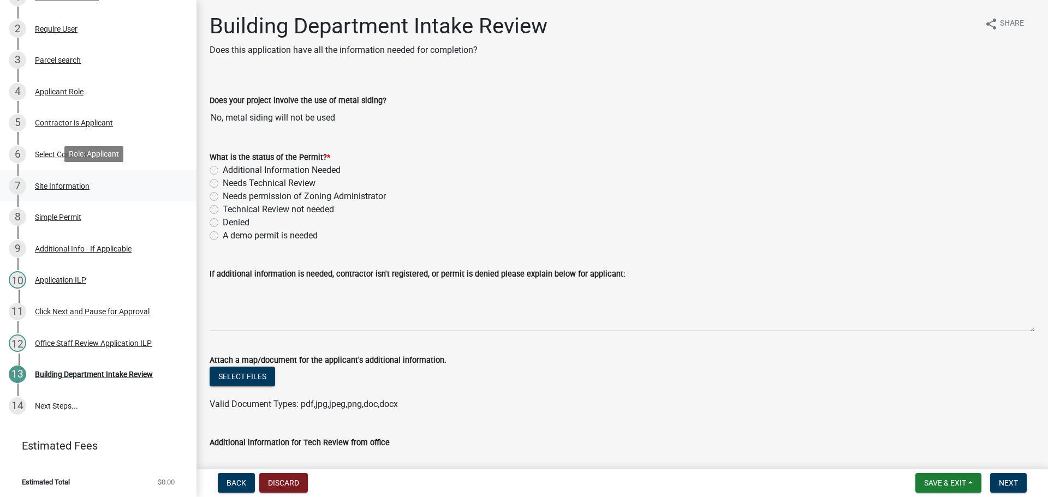
click at [73, 188] on div "Site Information" at bounding box center [62, 186] width 55 height 8
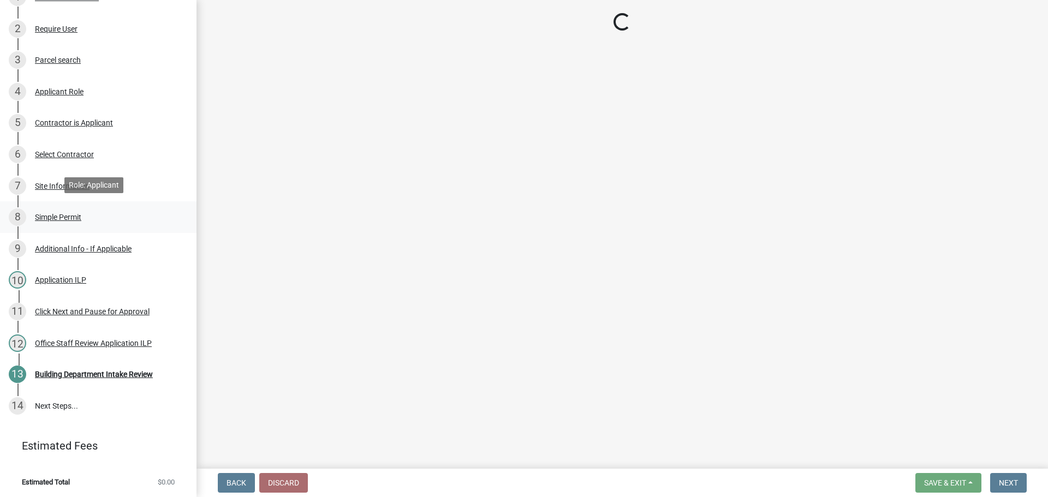
select select "62802869-e470-474a-8a4c-8dbe1ccdd5ac"
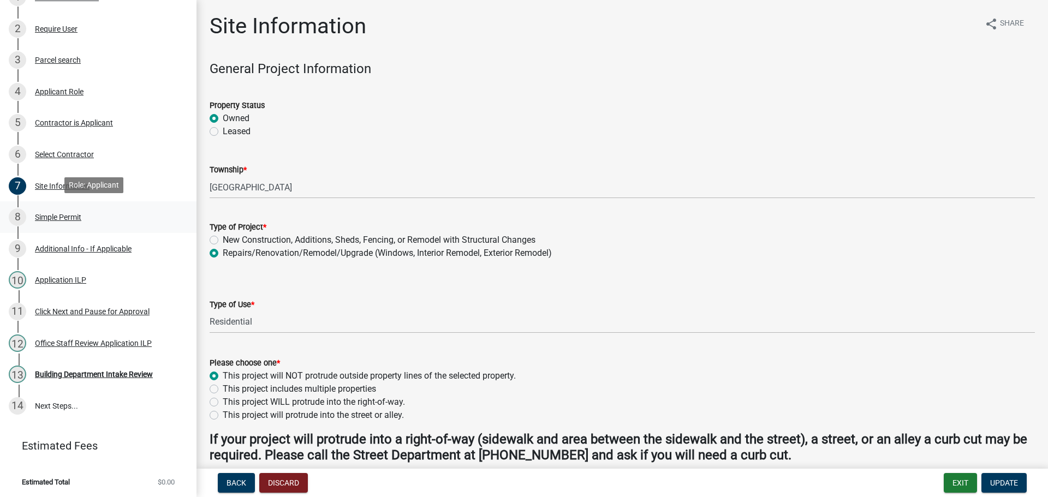
click at [52, 216] on div "Simple Permit" at bounding box center [58, 217] width 46 height 8
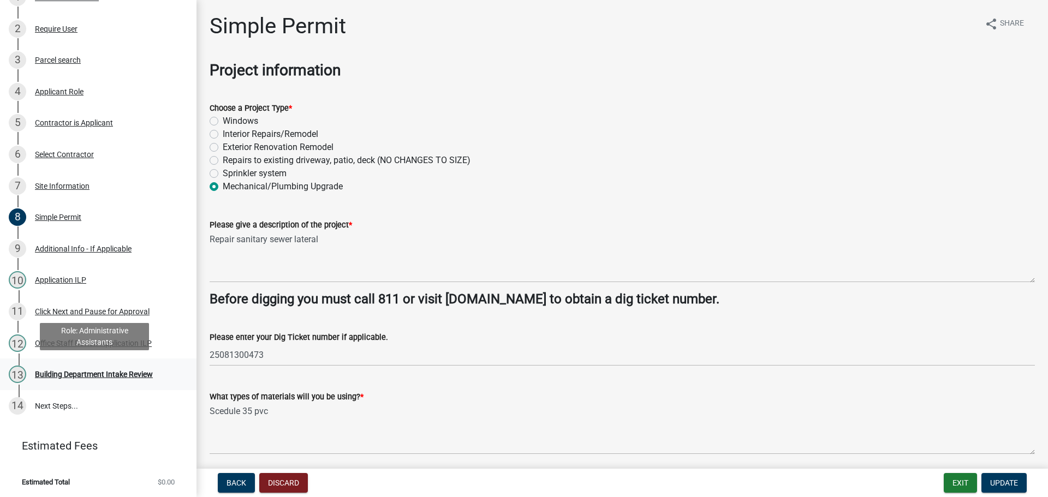
click at [80, 373] on div "Building Department Intake Review" at bounding box center [94, 375] width 118 height 8
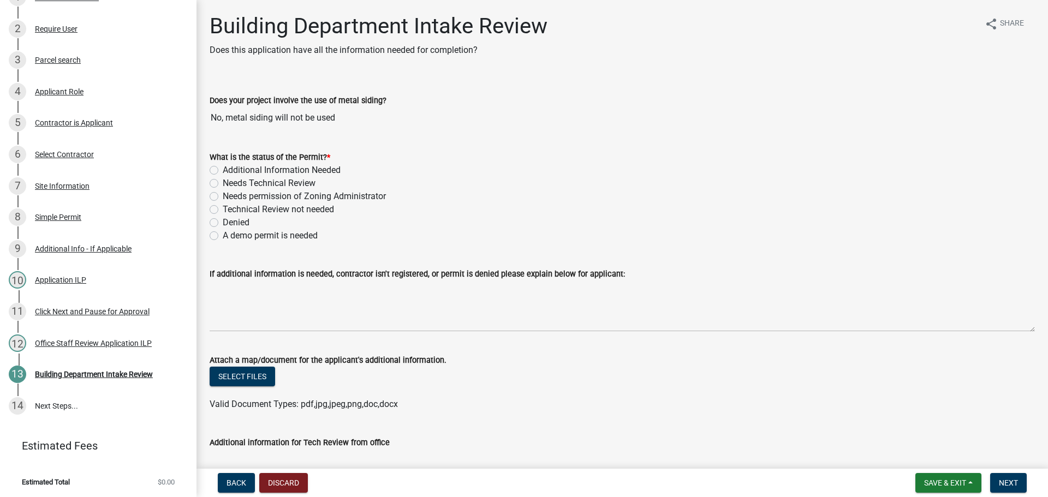
click at [223, 210] on label "Technical Review not needed" at bounding box center [278, 209] width 111 height 13
click at [223, 210] on input "Technical Review not needed" at bounding box center [226, 206] width 7 height 7
radio input "true"
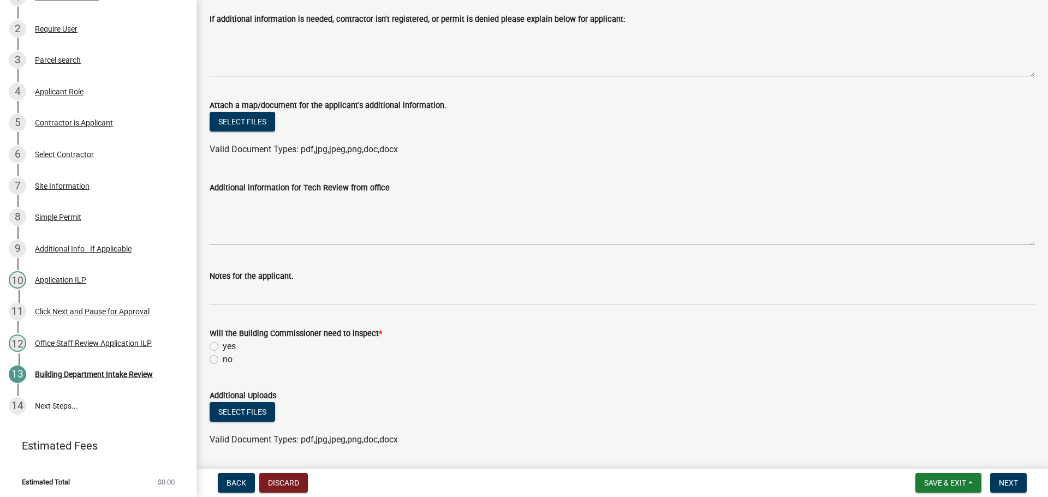
scroll to position [273, 0]
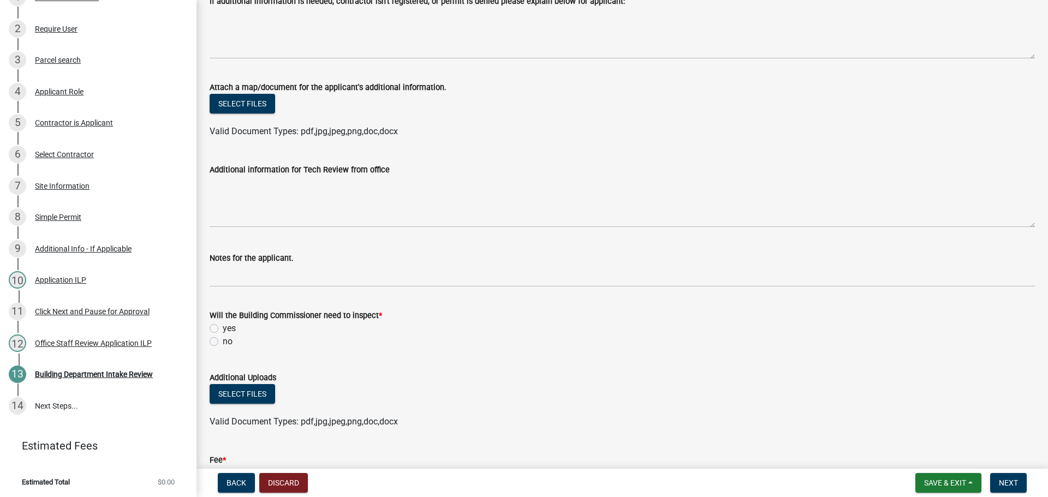
click at [223, 342] on label "no" at bounding box center [228, 341] width 10 height 13
click at [223, 342] on input "no" at bounding box center [226, 338] width 7 height 7
radio input "true"
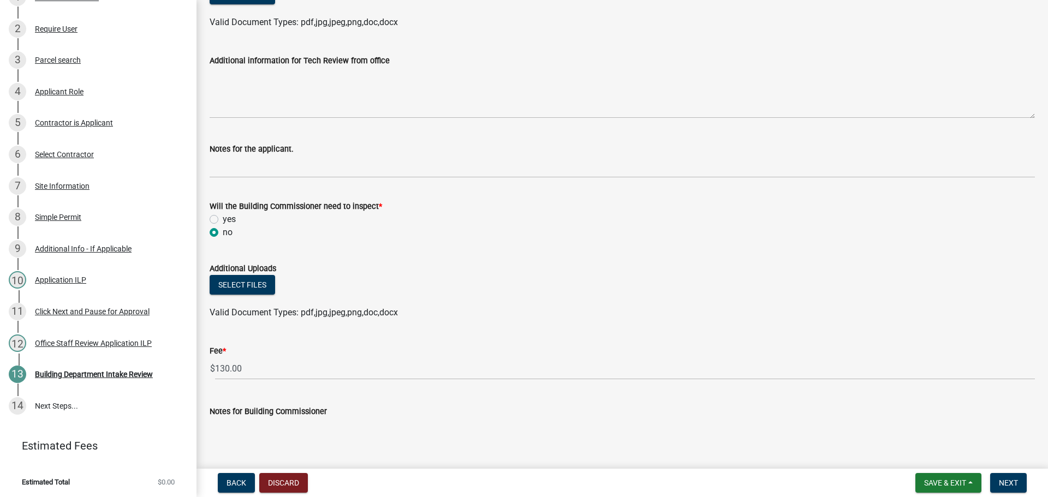
click at [223, 217] on label "yes" at bounding box center [229, 219] width 13 height 13
click at [223, 217] on input "yes" at bounding box center [226, 216] width 7 height 7
radio input "true"
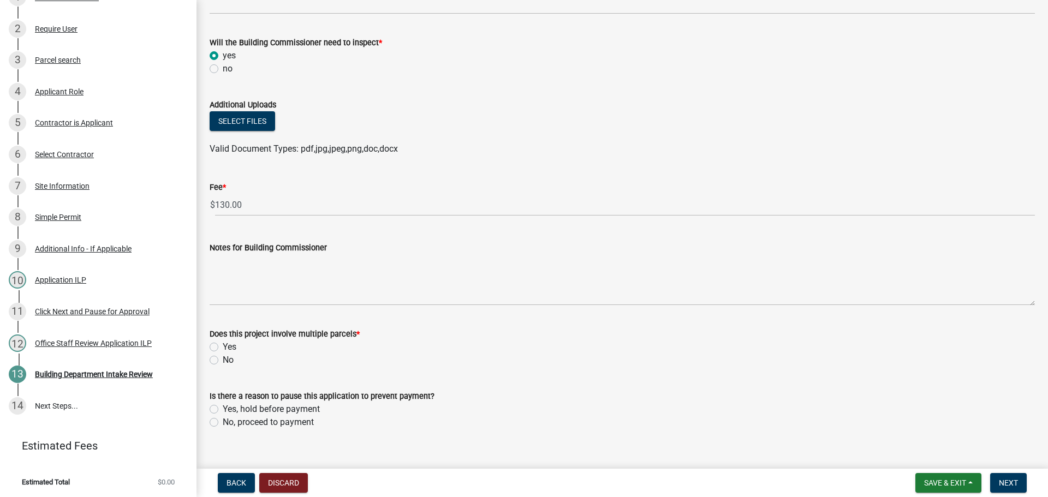
scroll to position [563, 0]
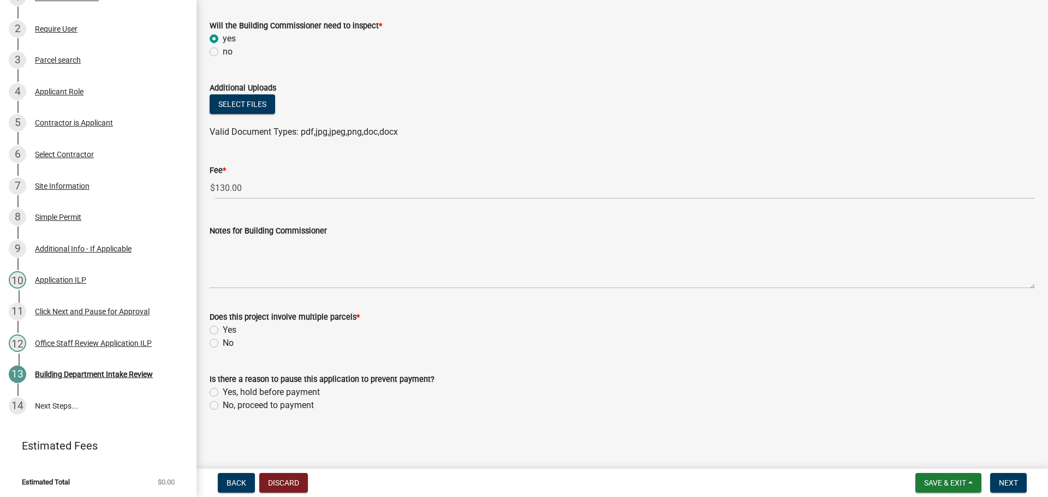
click at [223, 342] on label "No" at bounding box center [228, 343] width 11 height 13
click at [223, 342] on input "No" at bounding box center [226, 340] width 7 height 7
radio input "true"
click at [223, 404] on label "No, proceed to payment" at bounding box center [268, 405] width 91 height 13
click at [223, 404] on input "No, proceed to payment" at bounding box center [226, 402] width 7 height 7
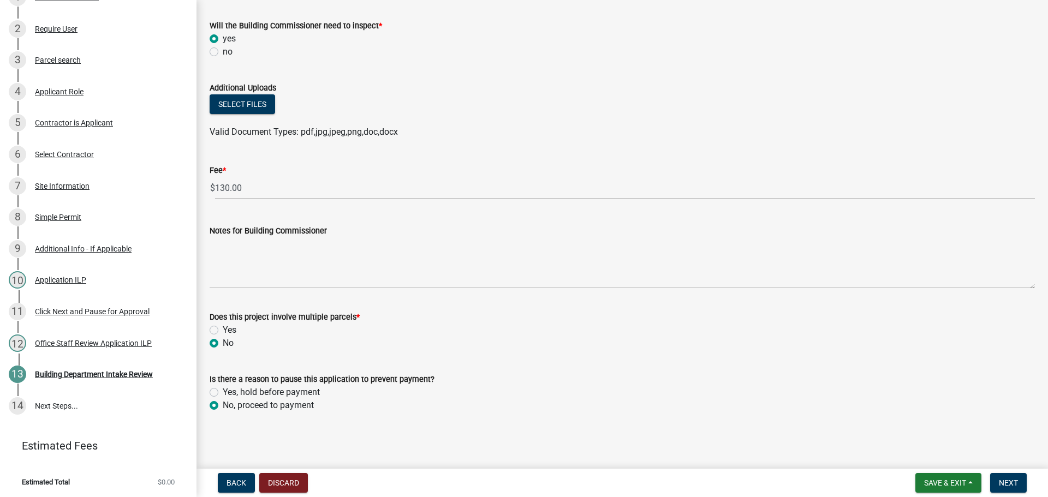
radio input "true"
click at [1011, 472] on nav "Back Discard Save & Exit Save Save & Exit Next" at bounding box center [621, 483] width 851 height 28
click at [1010, 474] on button "Next" at bounding box center [1008, 483] width 37 height 20
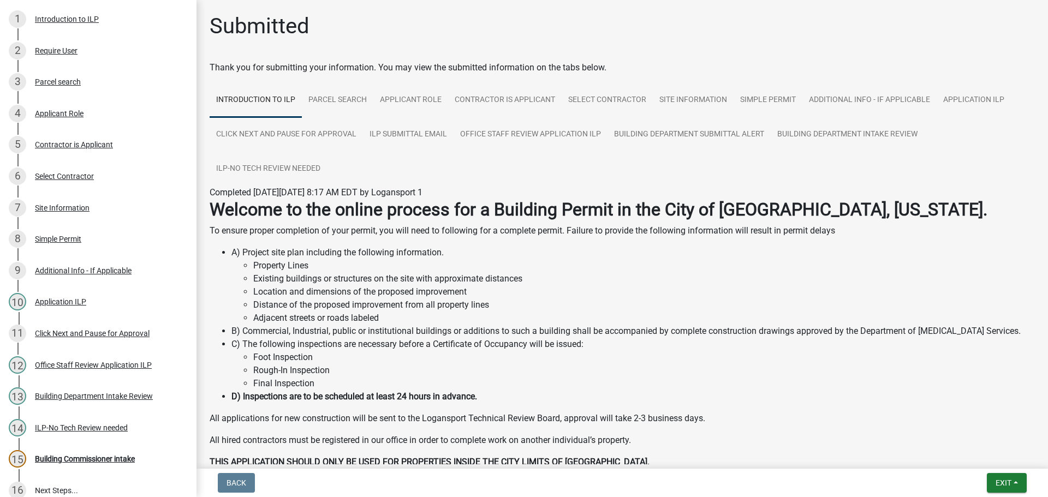
scroll to position [256, 0]
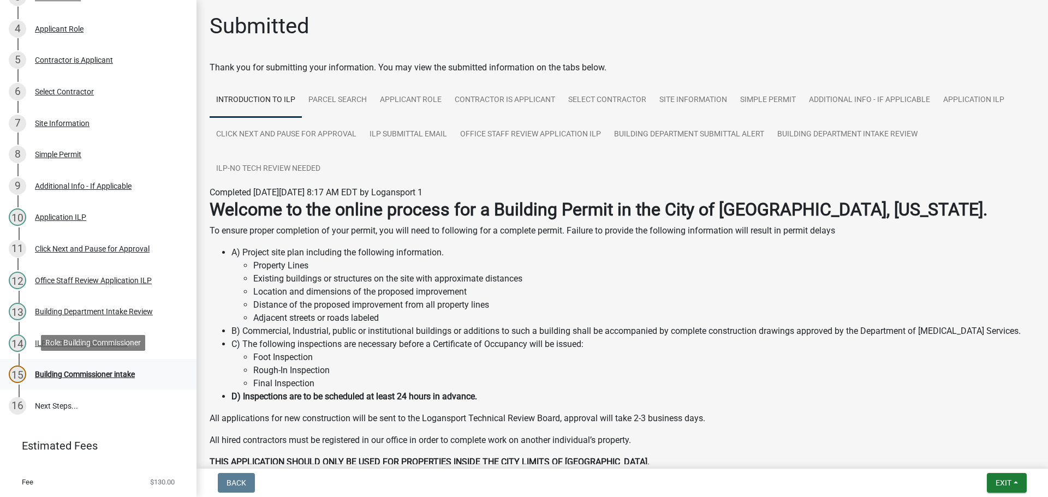
click at [98, 371] on div "Building Commissioner intake" at bounding box center [85, 375] width 100 height 8
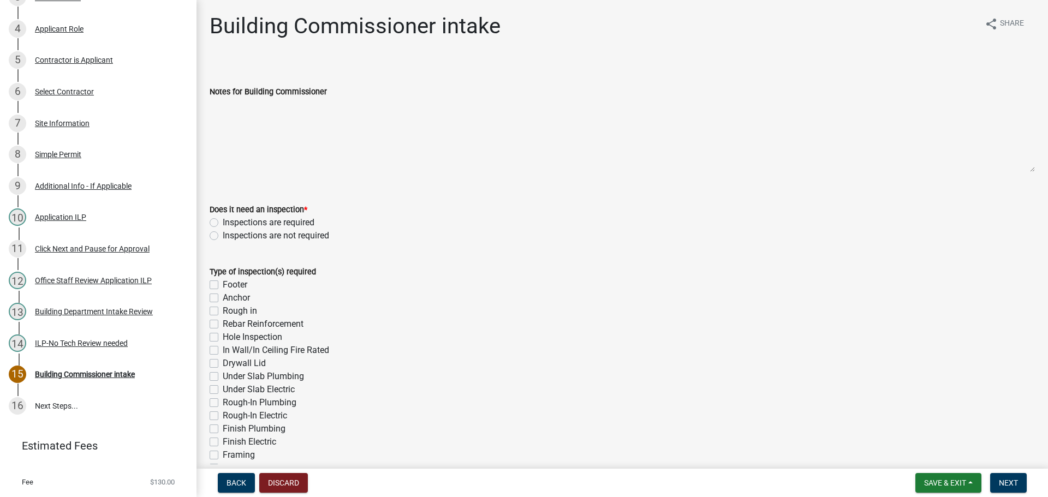
click at [223, 235] on label "Inspections are not required" at bounding box center [276, 235] width 106 height 13
click at [223, 235] on input "Inspections are not required" at bounding box center [226, 232] width 7 height 7
radio input "true"
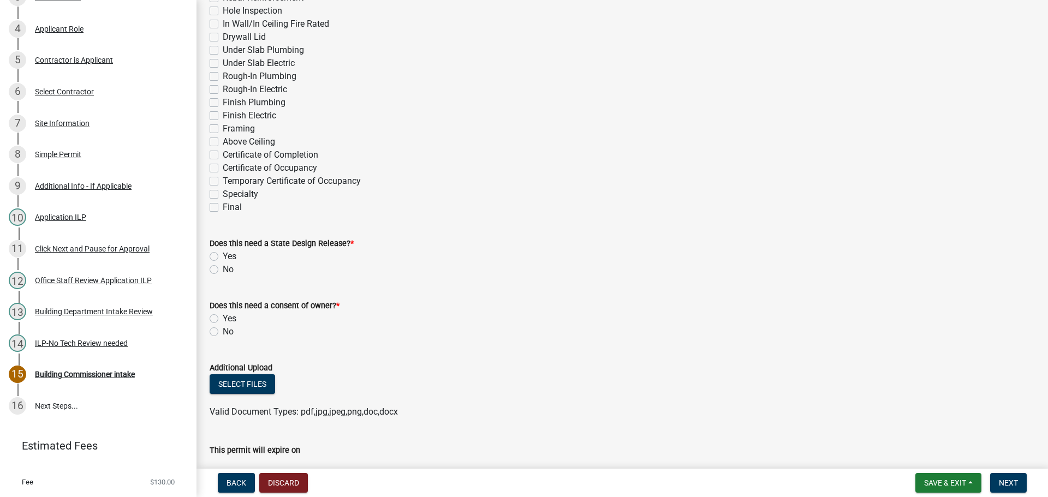
scroll to position [327, 0]
click at [223, 210] on label "Final" at bounding box center [232, 206] width 19 height 13
click at [223, 207] on input "Final" at bounding box center [226, 203] width 7 height 7
checkbox input "true"
checkbox input "false"
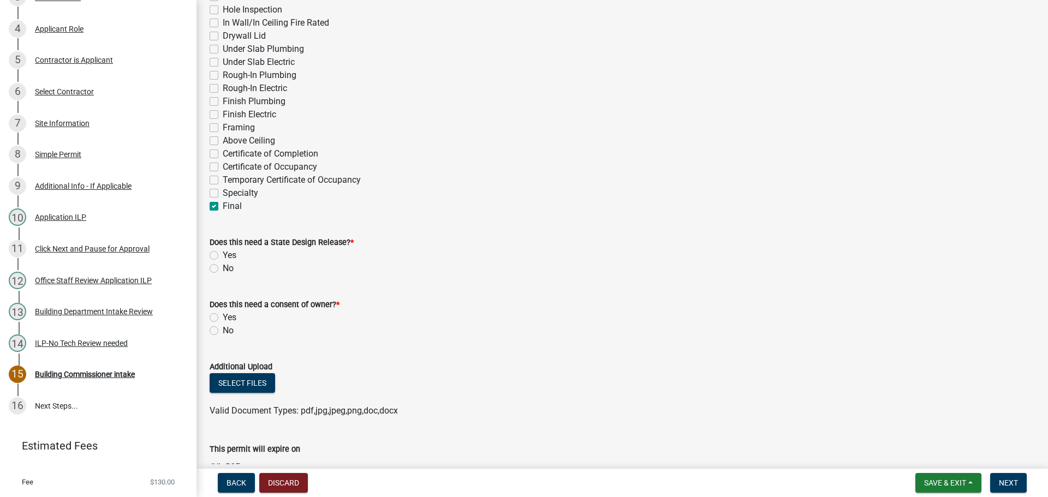
checkbox input "false"
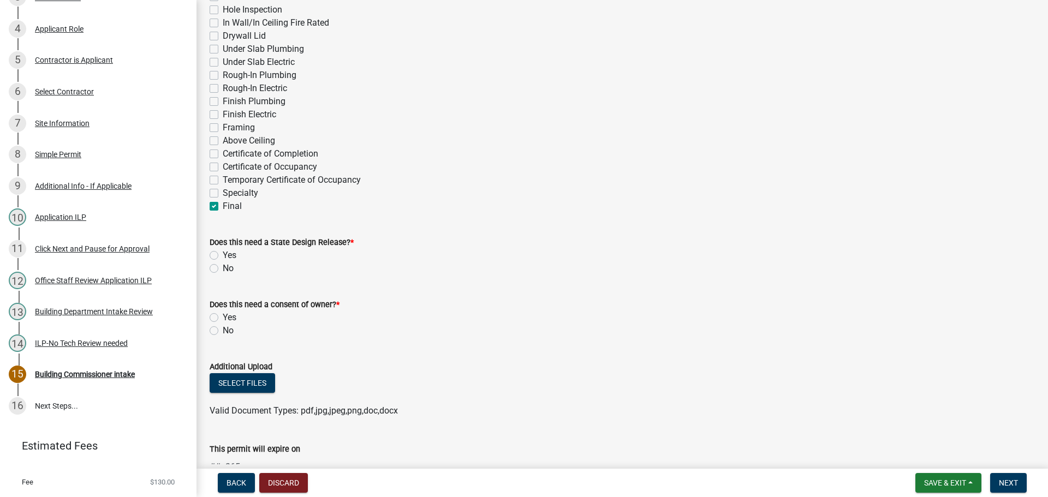
checkbox input "false"
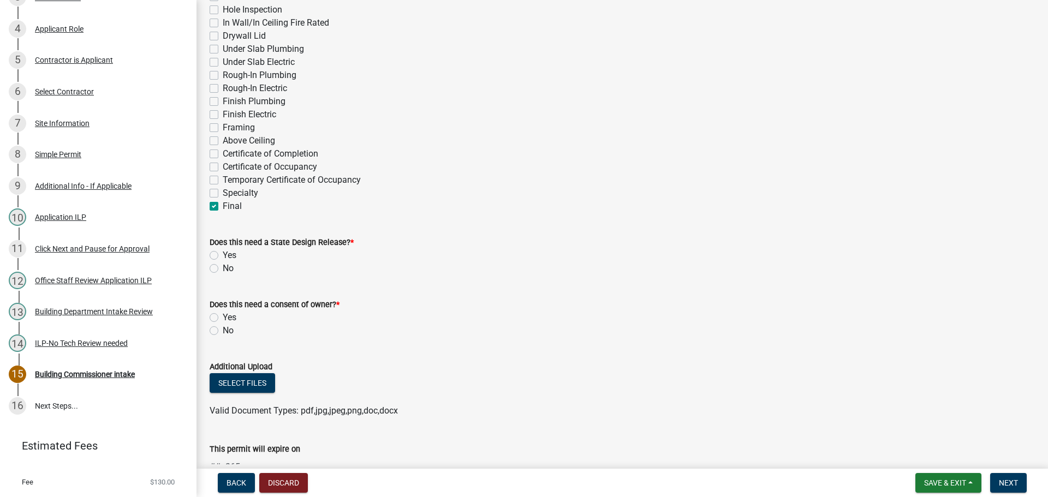
checkbox input "false"
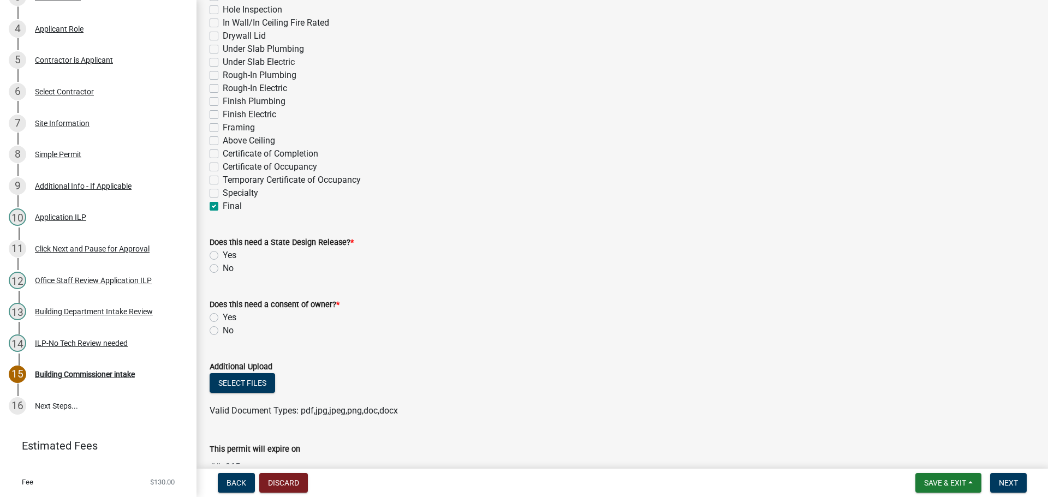
checkbox input "false"
checkbox input "true"
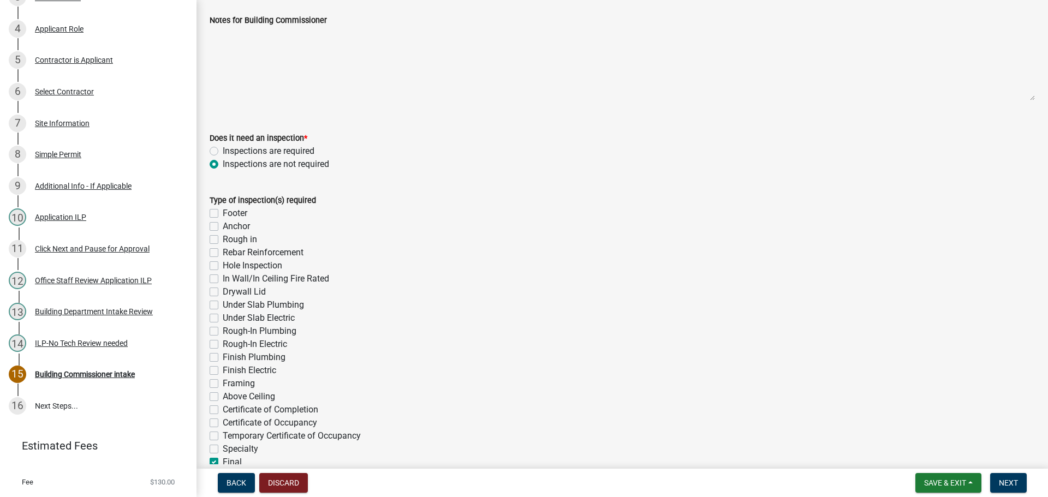
scroll to position [55, 0]
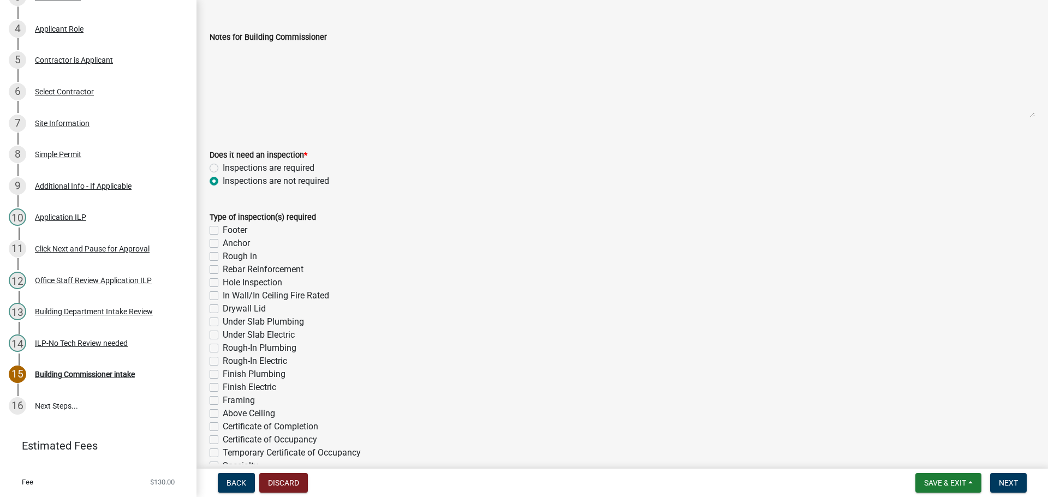
click at [223, 281] on label "Hole Inspection" at bounding box center [252, 282] width 59 height 13
click at [223, 281] on input "Hole Inspection" at bounding box center [226, 279] width 7 height 7
checkbox input "true"
checkbox input "false"
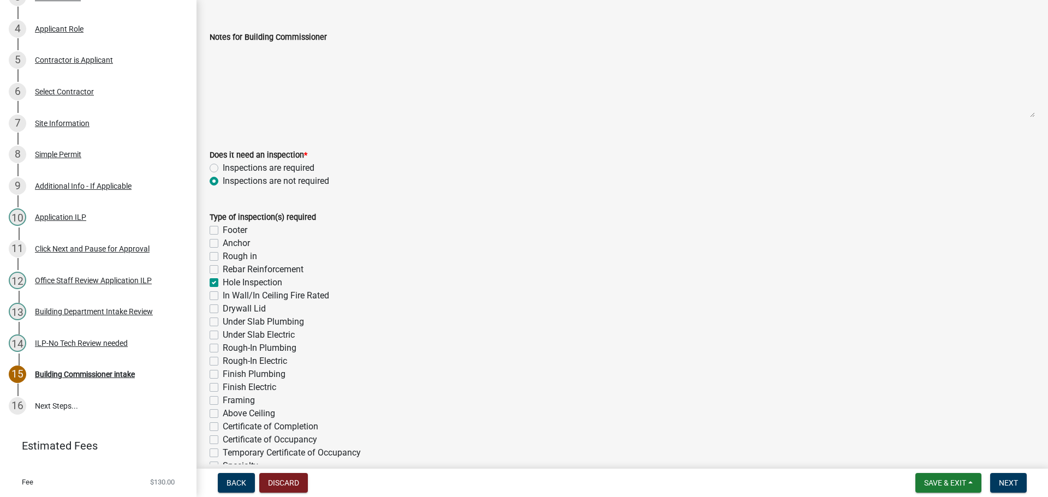
checkbox input "false"
checkbox input "true"
checkbox input "false"
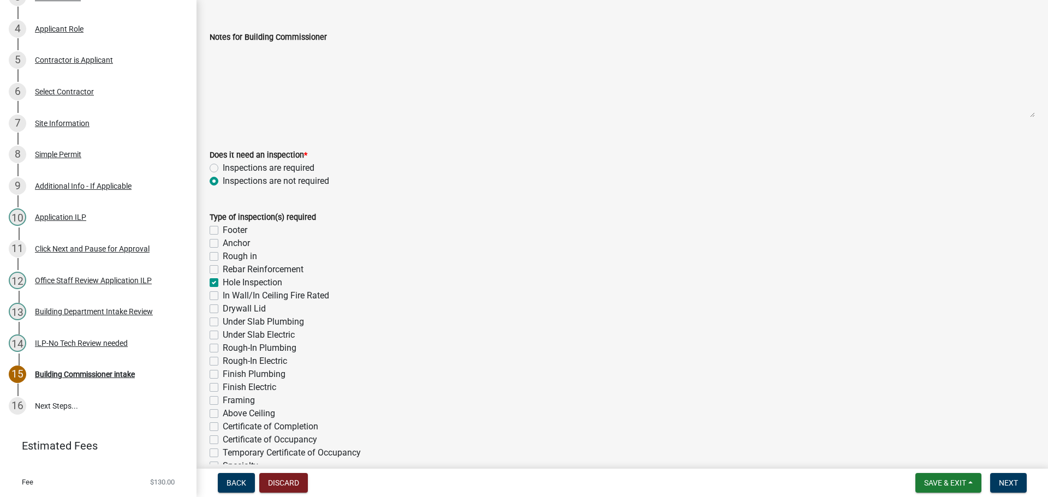
checkbox input "false"
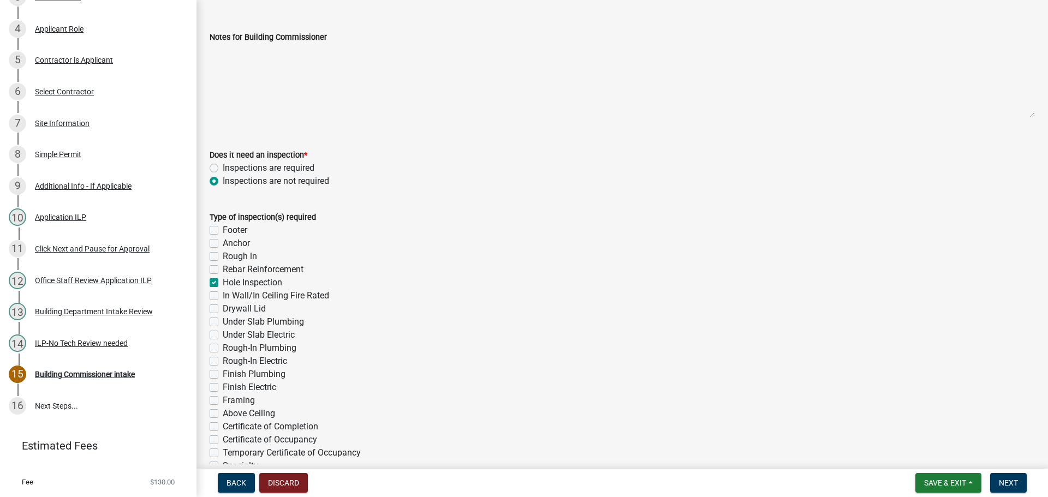
checkbox input "false"
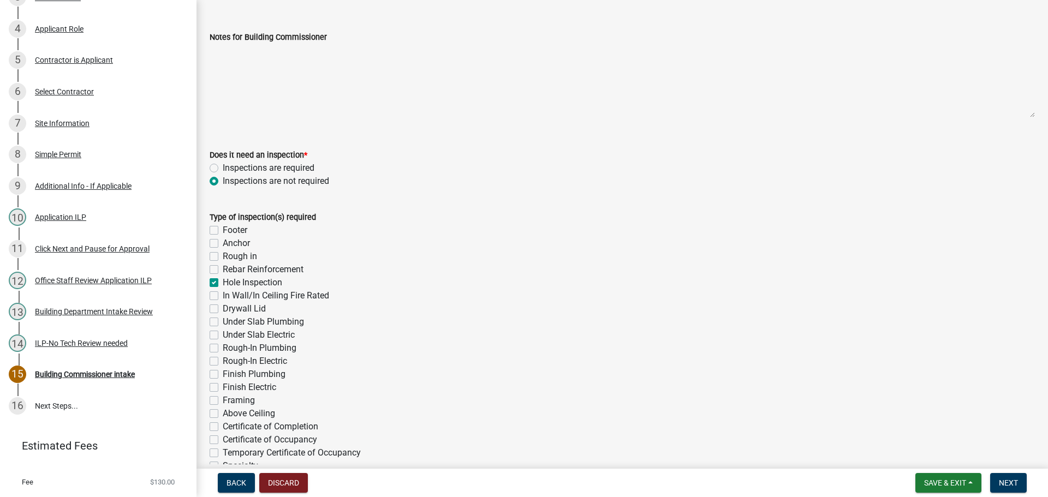
checkbox input "false"
checkbox input "true"
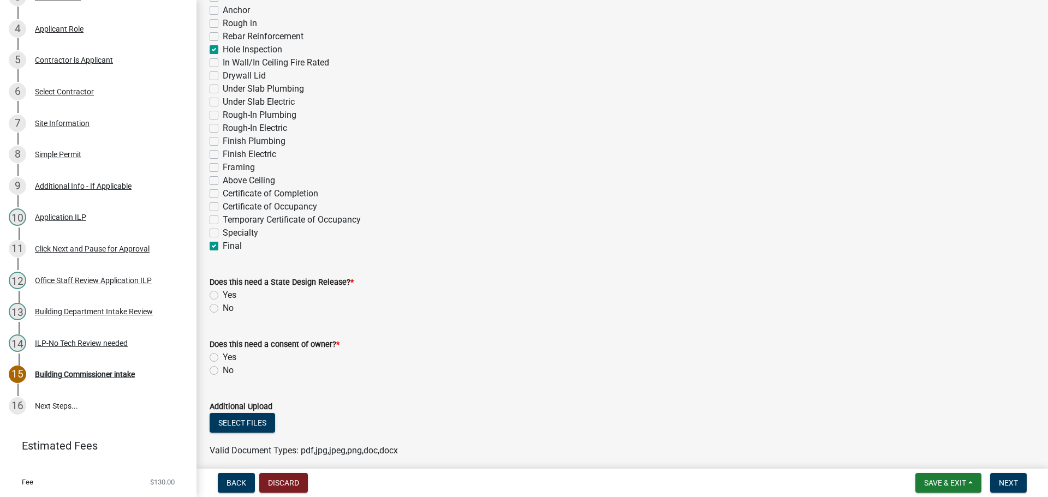
scroll to position [382, 0]
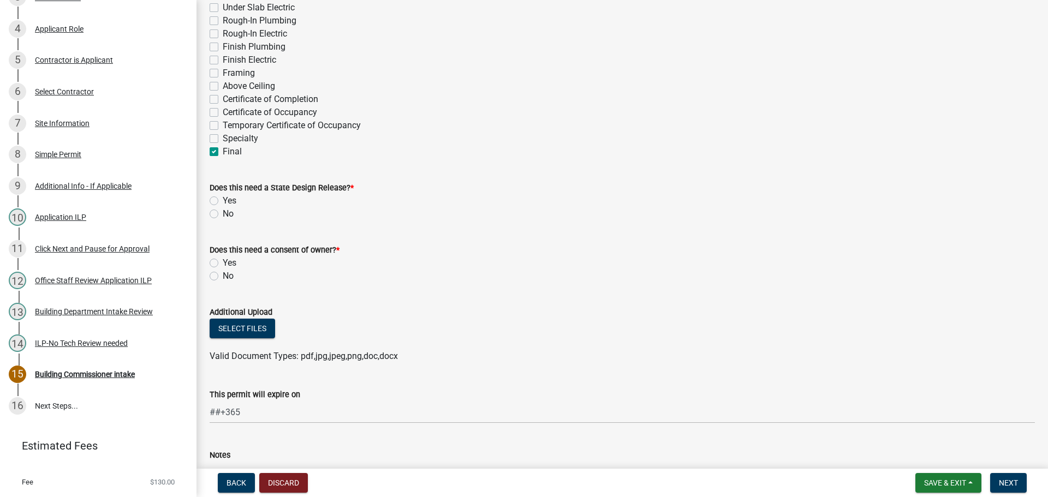
click at [223, 214] on label "No" at bounding box center [228, 213] width 11 height 13
click at [223, 214] on input "No" at bounding box center [226, 210] width 7 height 7
radio input "true"
click at [219, 280] on div "No" at bounding box center [622, 276] width 825 height 13
click at [214, 270] on div "No" at bounding box center [622, 276] width 825 height 13
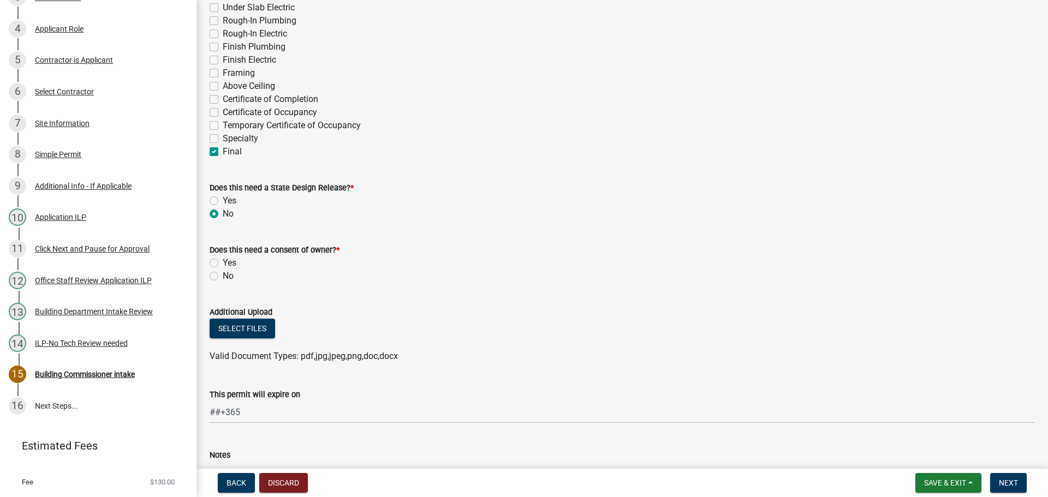
click at [223, 272] on label "No" at bounding box center [228, 276] width 11 height 13
click at [223, 272] on input "No" at bounding box center [226, 273] width 7 height 7
radio input "true"
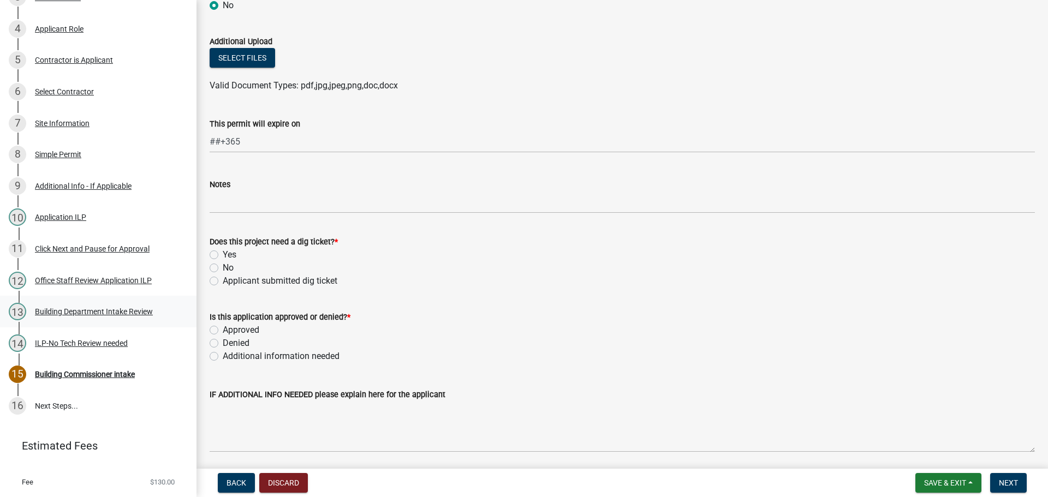
scroll to position [655, 0]
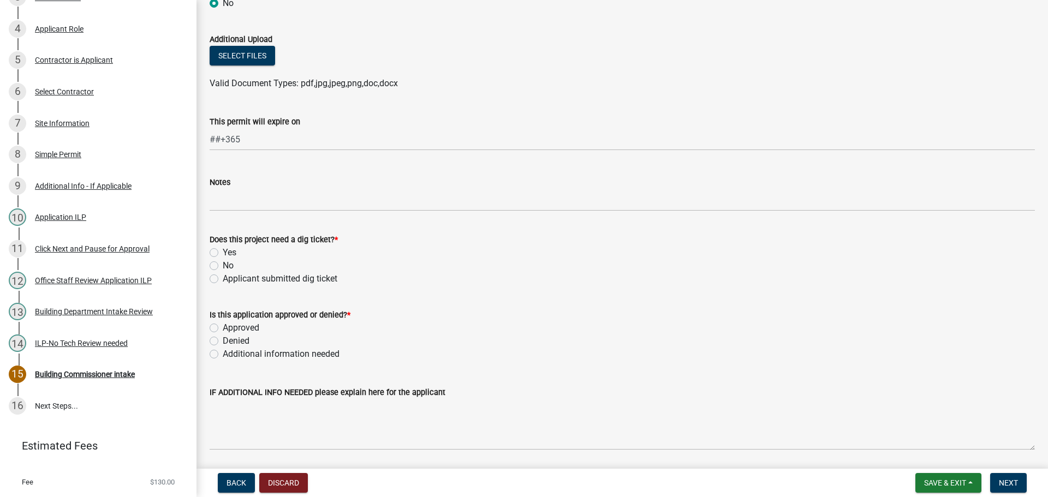
click at [223, 263] on label "No" at bounding box center [228, 265] width 11 height 13
click at [223, 263] on input "No" at bounding box center [226, 262] width 7 height 7
radio input "true"
click at [223, 279] on label "Applicant submitted dig ticket" at bounding box center [280, 278] width 115 height 13
click at [223, 279] on input "Applicant submitted dig ticket" at bounding box center [226, 275] width 7 height 7
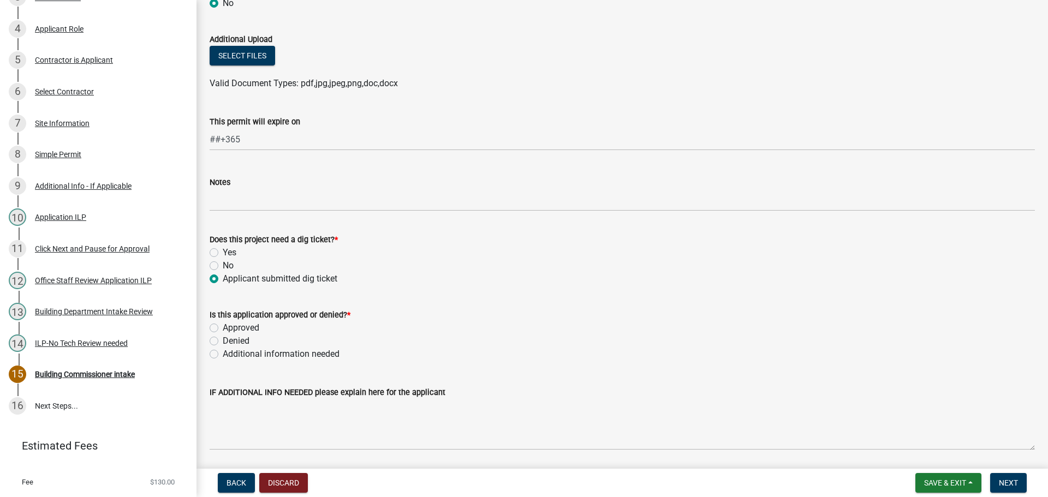
radio input "true"
click at [223, 330] on label "Approved" at bounding box center [241, 327] width 37 height 13
click at [223, 329] on input "Approved" at bounding box center [226, 324] width 7 height 7
radio input "true"
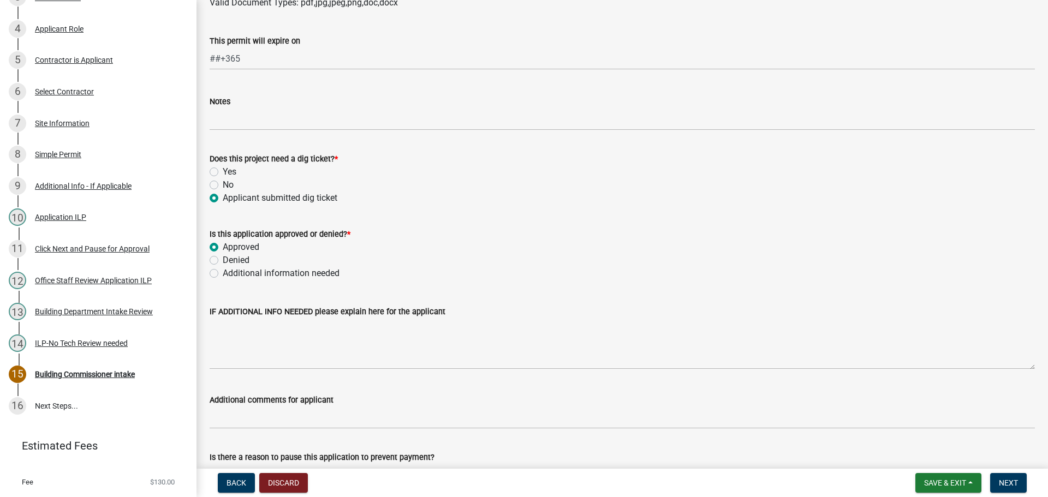
scroll to position [814, 0]
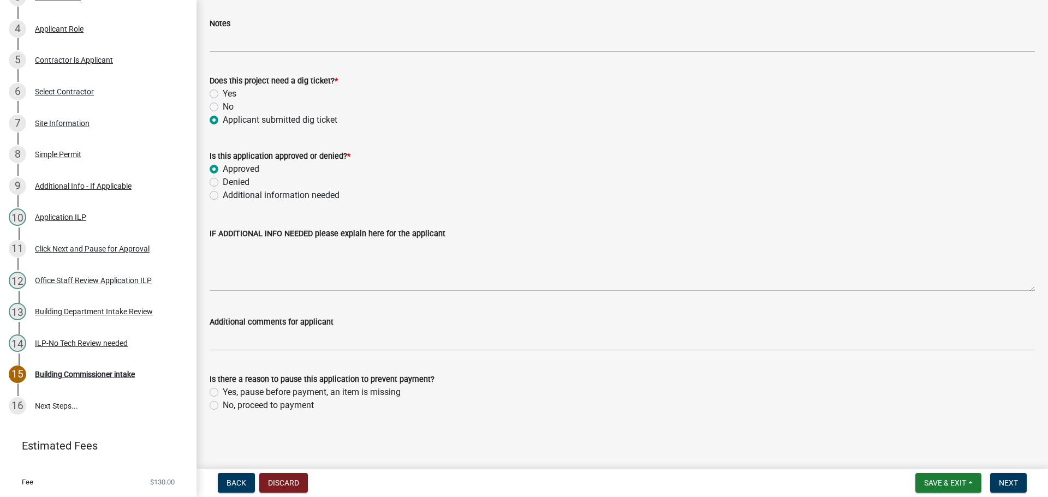
click at [223, 402] on label "No, proceed to payment" at bounding box center [268, 405] width 91 height 13
click at [223, 402] on input "No, proceed to payment" at bounding box center [226, 402] width 7 height 7
radio input "true"
click at [1011, 485] on span "Next" at bounding box center [1008, 483] width 19 height 9
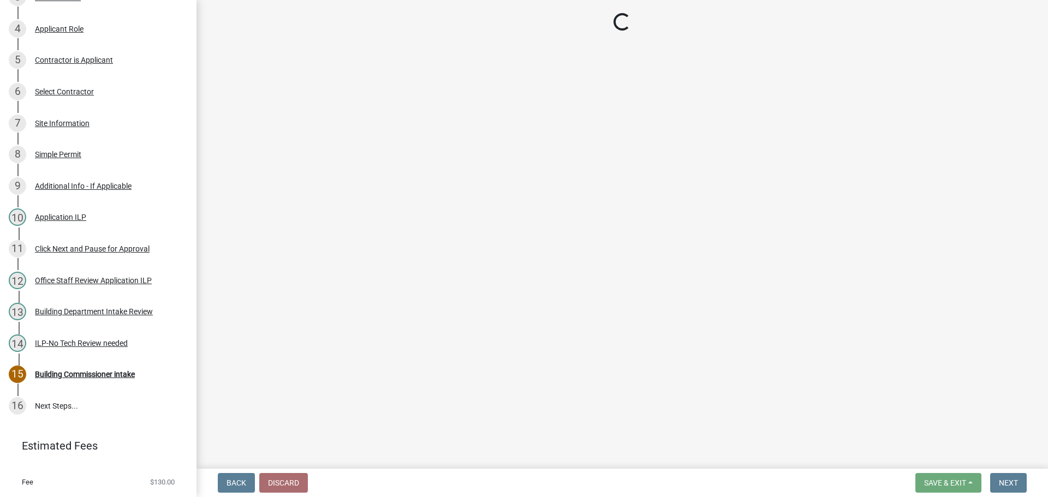
scroll to position [351, 0]
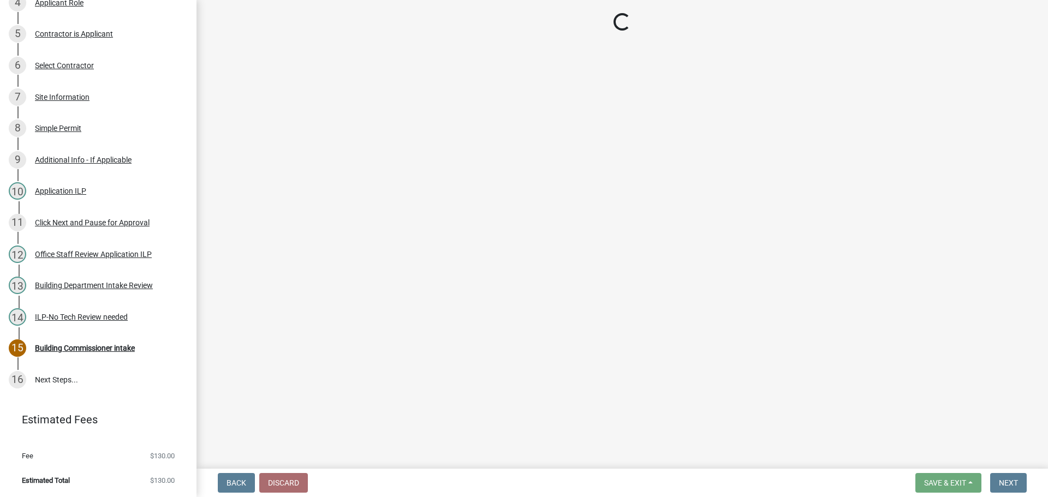
select select "3: 3"
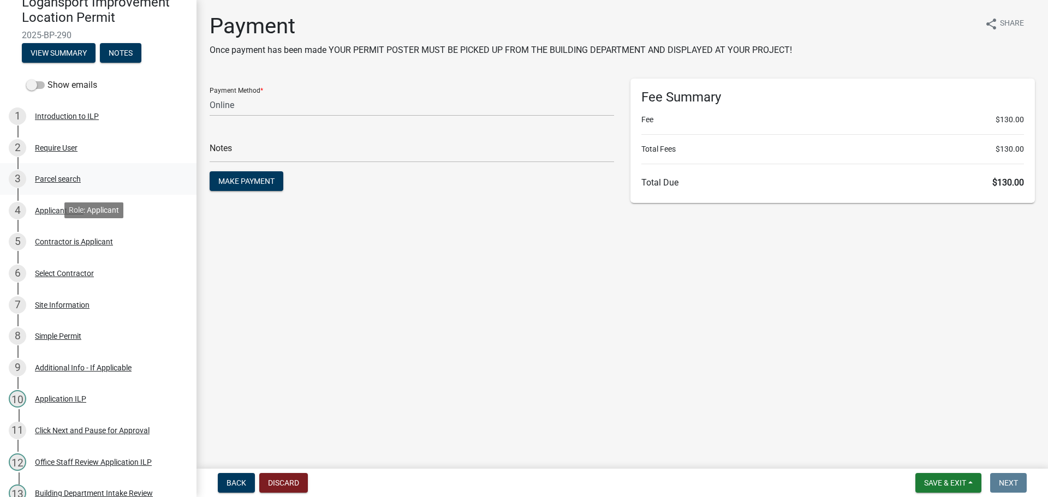
scroll to position [0, 0]
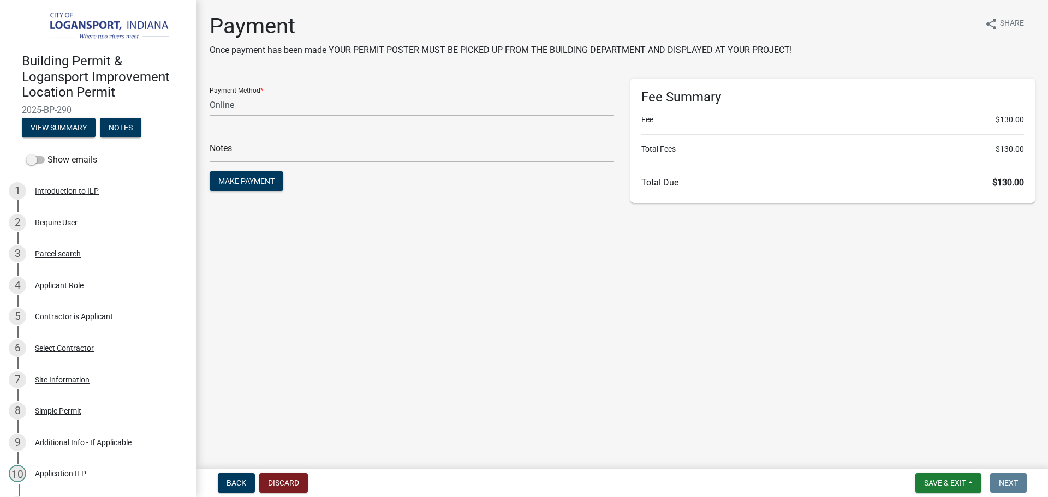
click at [40, 108] on span "2025-BP-290" at bounding box center [98, 110] width 153 height 10
copy div "2025-BP-290 View Summary Notes"
click at [239, 178] on span "Make Payment" at bounding box center [246, 181] width 56 height 9
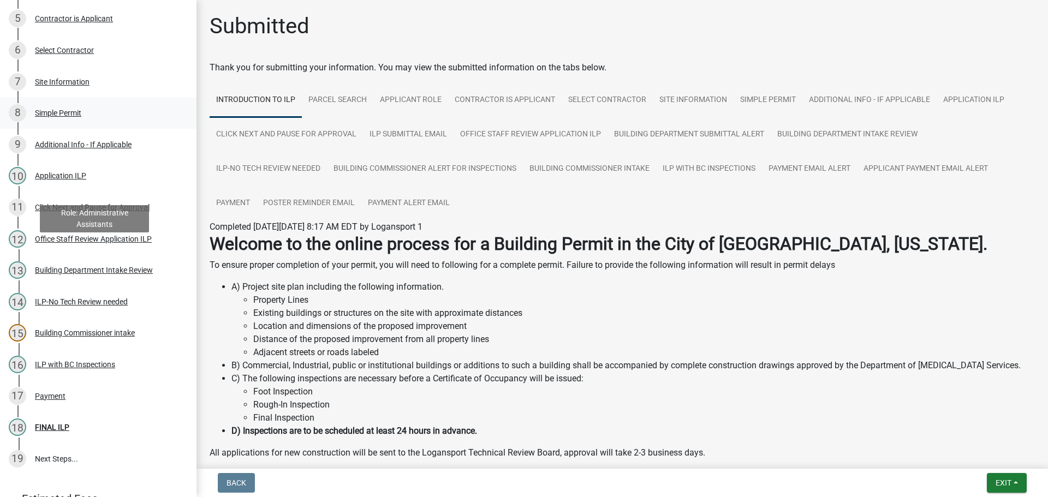
scroll to position [327, 0]
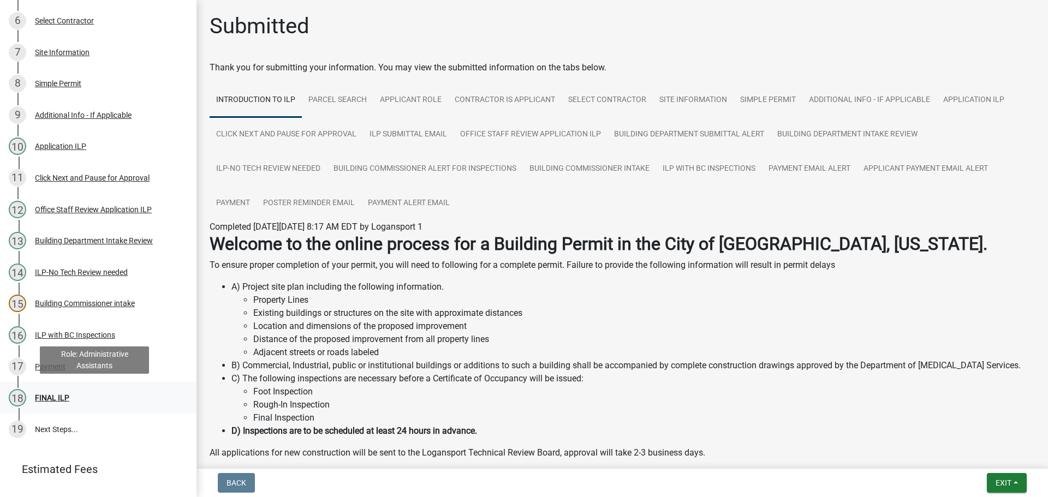
click at [49, 401] on div "18 FINAL ILP" at bounding box center [94, 397] width 170 height 17
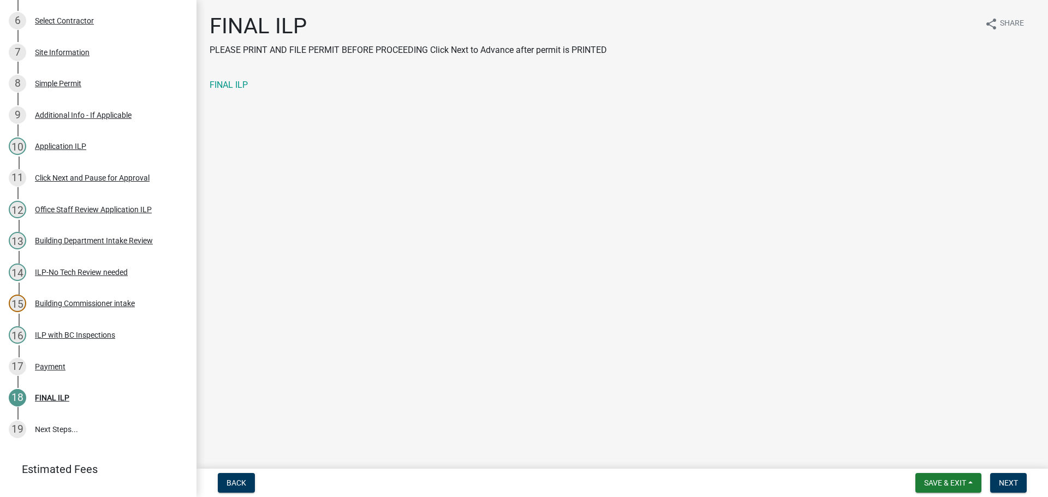
click at [231, 78] on div "FINAL ILP PLEASE PRINT AND FILE PERMIT BEFORE PROCEEDING Click Next to Advance …" at bounding box center [622, 61] width 842 height 97
click at [231, 85] on link "FINAL ILP" at bounding box center [229, 85] width 38 height 10
click at [87, 300] on div "Building Commissioner intake" at bounding box center [85, 304] width 100 height 8
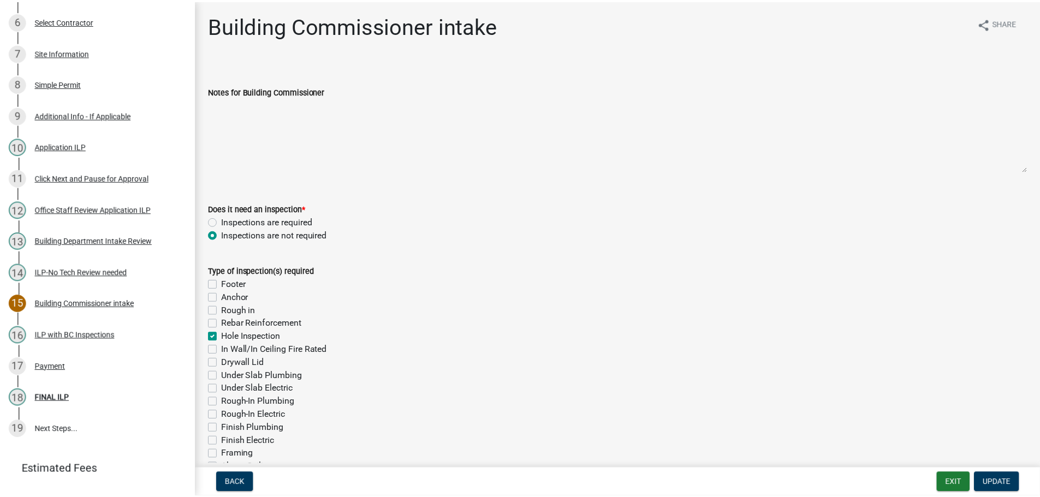
scroll to position [0, 0]
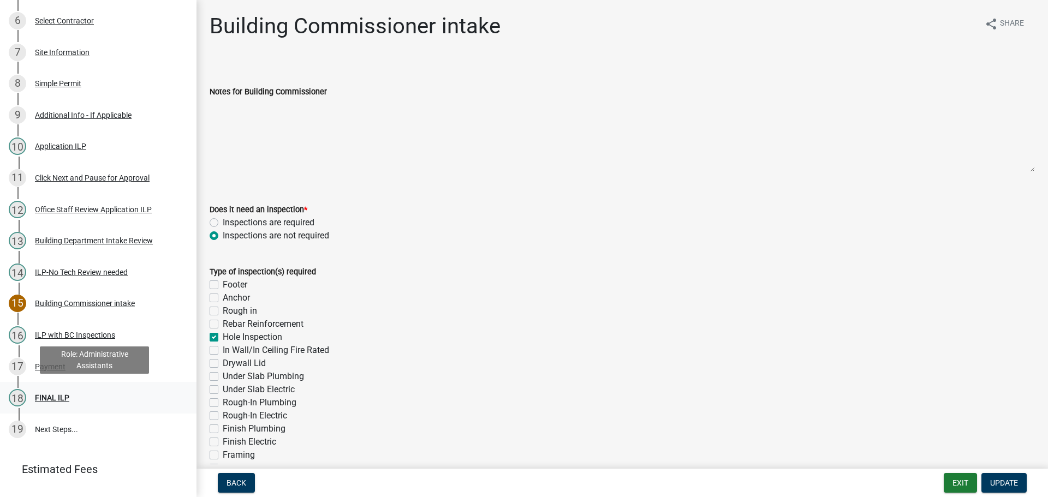
click at [47, 394] on div "FINAL ILP" at bounding box center [52, 398] width 34 height 8
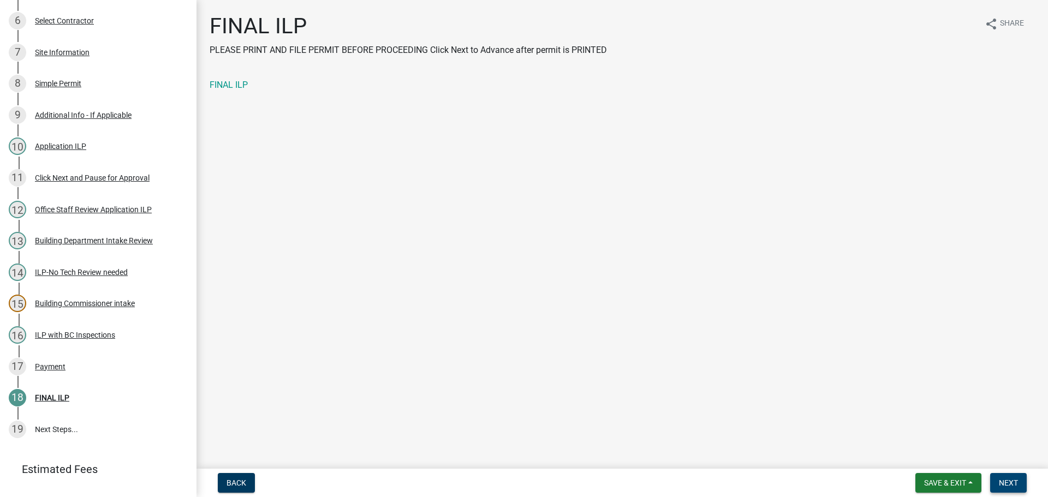
click at [1003, 481] on span "Next" at bounding box center [1008, 483] width 19 height 9
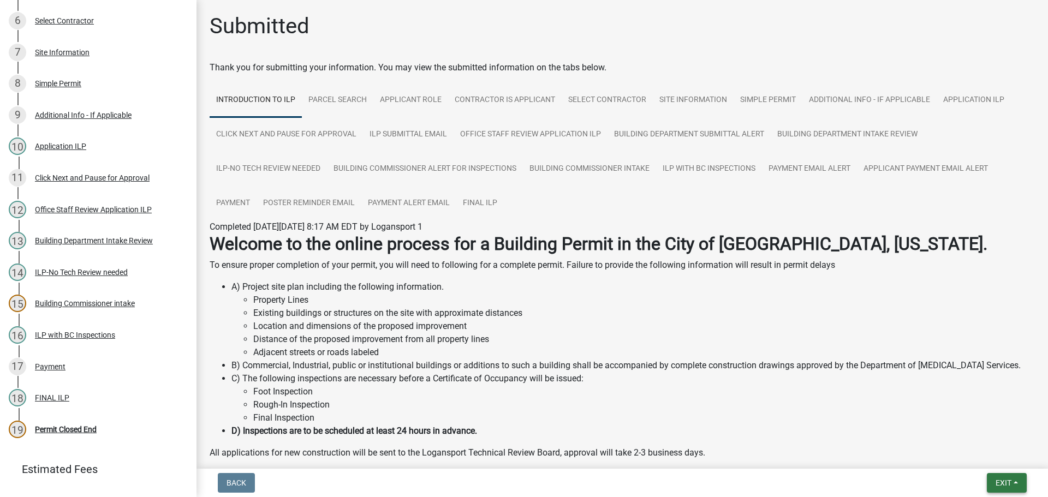
click at [1003, 481] on span "Exit" at bounding box center [1003, 483] width 16 height 9
click at [981, 446] on button "Save & Exit" at bounding box center [982, 455] width 87 height 26
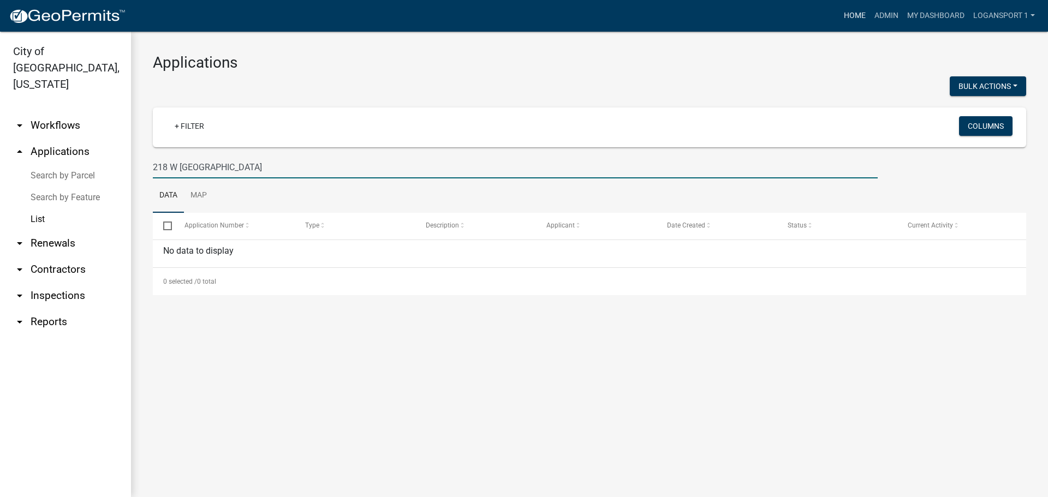
drag, startPoint x: 0, startPoint y: 0, endPoint x: 852, endPoint y: 14, distance: 852.6
click at [852, 14] on link "Home" at bounding box center [854, 15] width 31 height 21
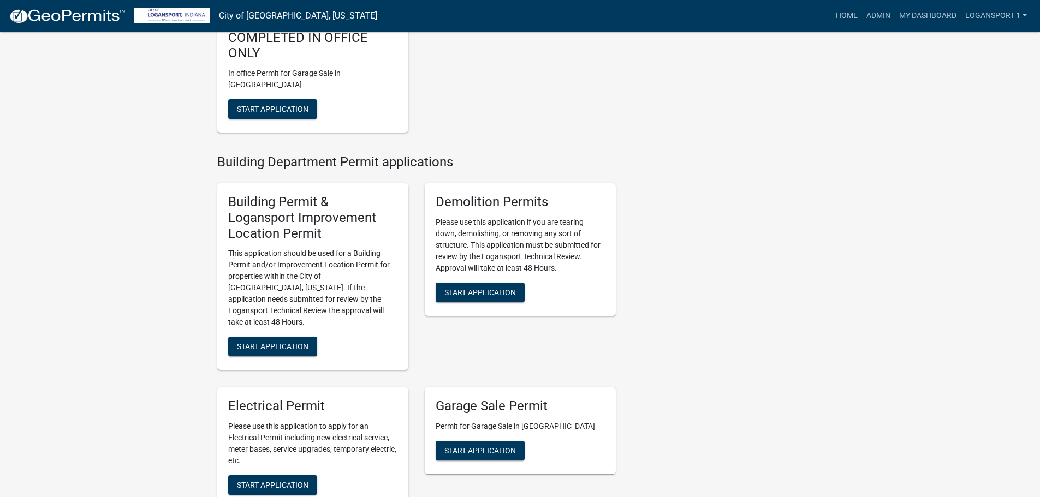
scroll to position [382, 0]
